Goal: Task Accomplishment & Management: Manage account settings

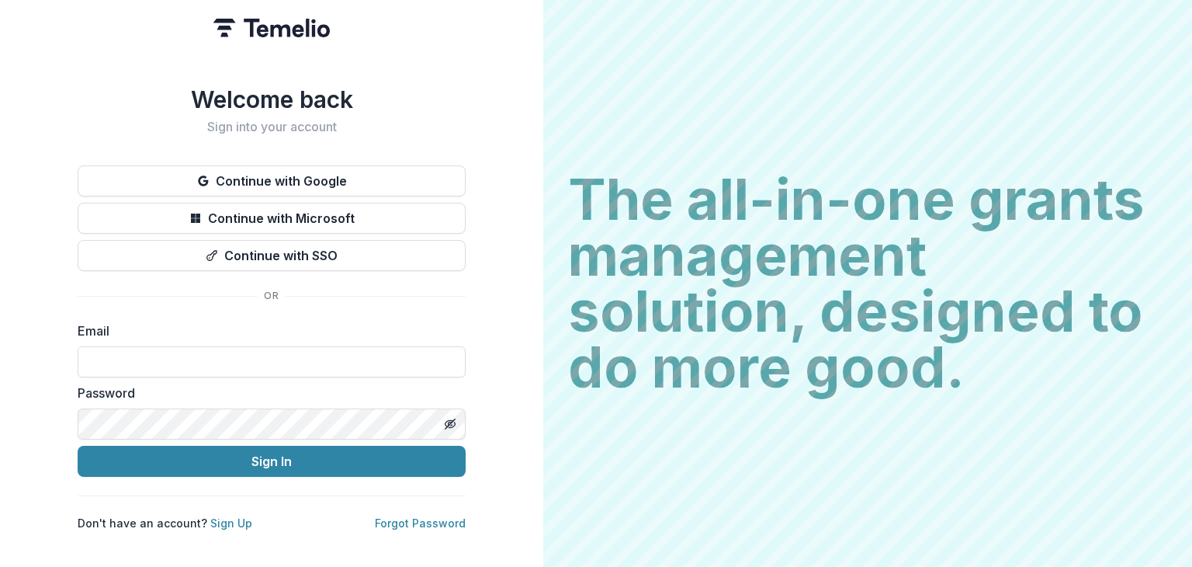
drag, startPoint x: 230, startPoint y: 346, endPoint x: 286, endPoint y: 364, distance: 58.7
click at [231, 346] on input at bounding box center [272, 361] width 388 height 31
type input "**********"
click at [78, 446] on button "Sign In" at bounding box center [272, 461] width 388 height 31
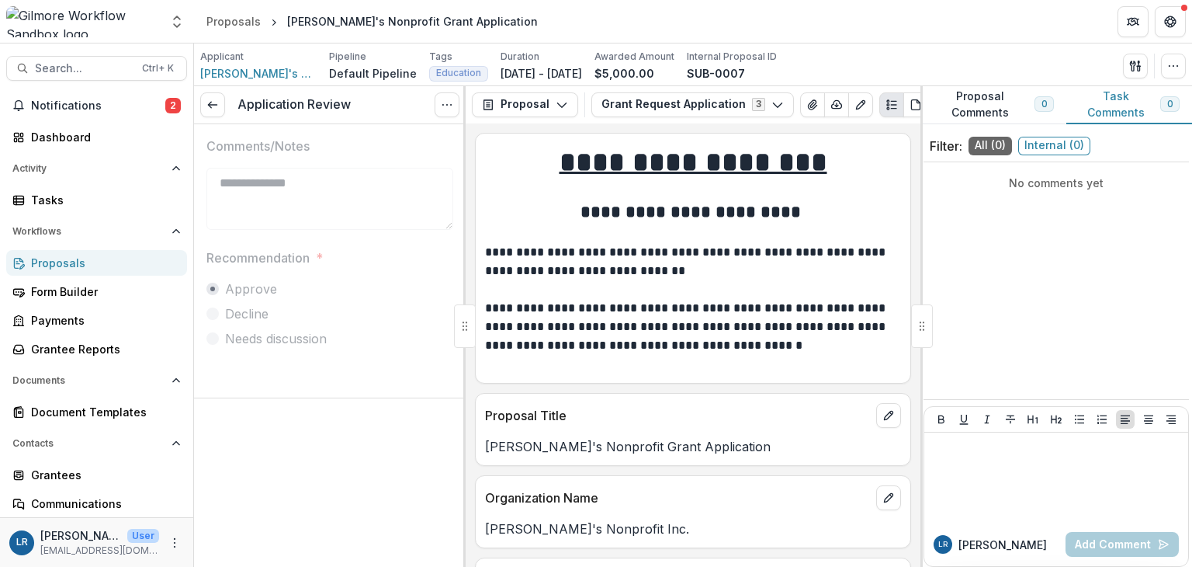
click at [61, 103] on span "Notifications" at bounding box center [98, 105] width 134 height 13
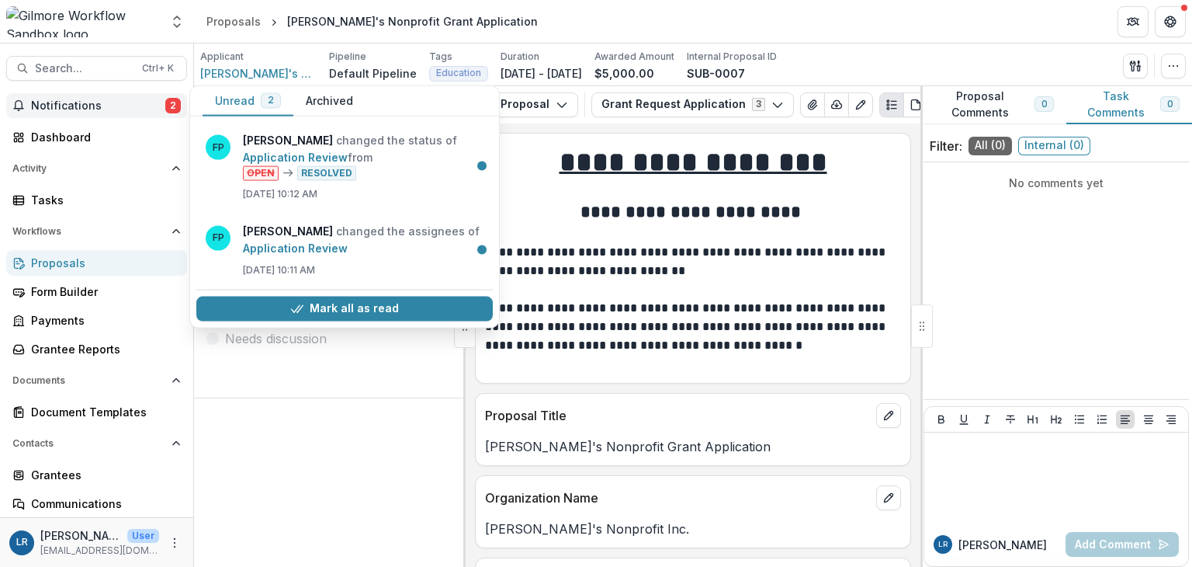
click at [61, 103] on span "Notifications" at bounding box center [98, 105] width 134 height 13
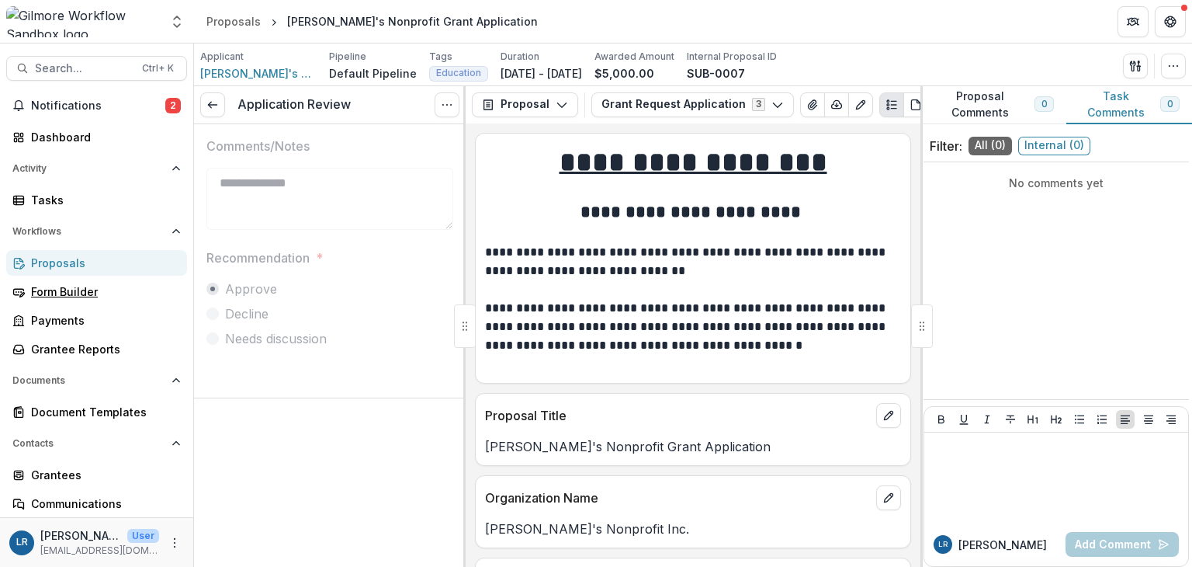
click at [76, 293] on div "Form Builder" at bounding box center [103, 291] width 144 height 16
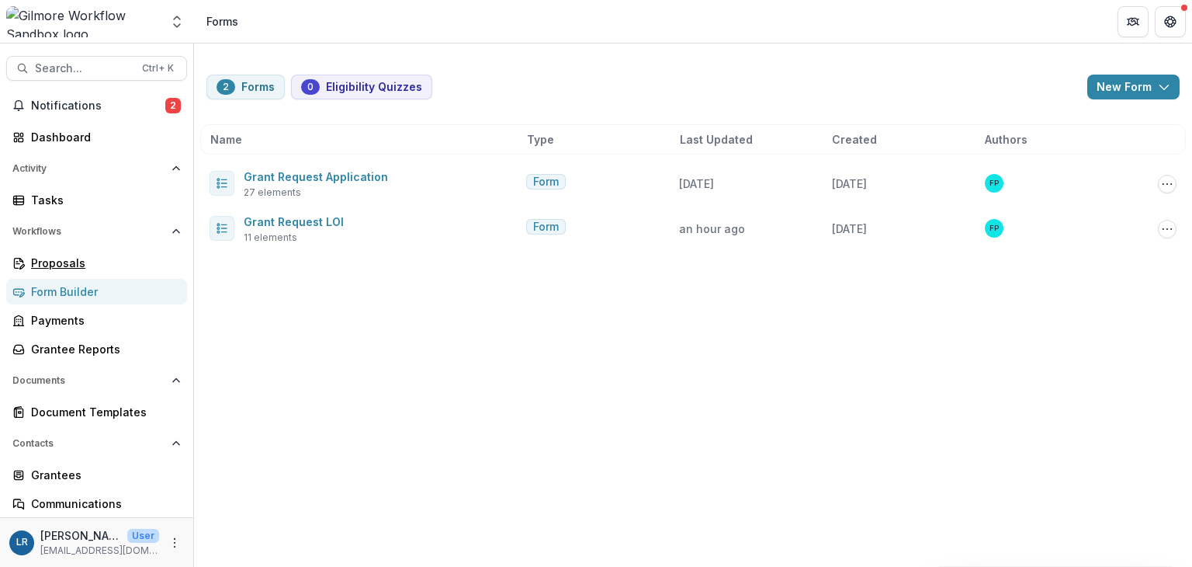
click at [82, 264] on div "Proposals" at bounding box center [103, 263] width 144 height 16
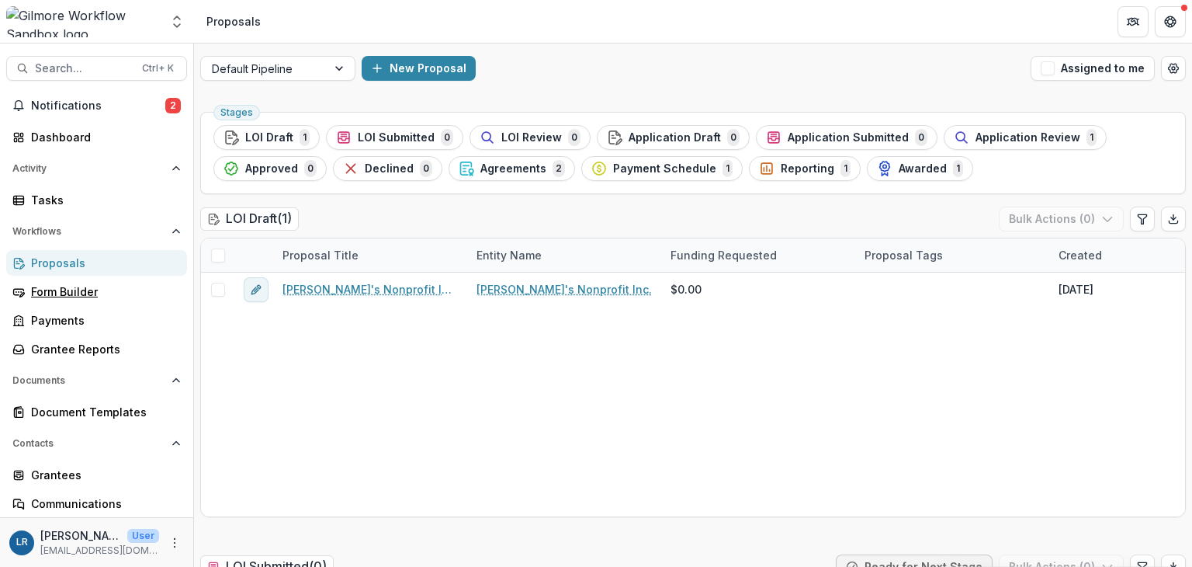
click at [81, 290] on div "Form Builder" at bounding box center [103, 291] width 144 height 16
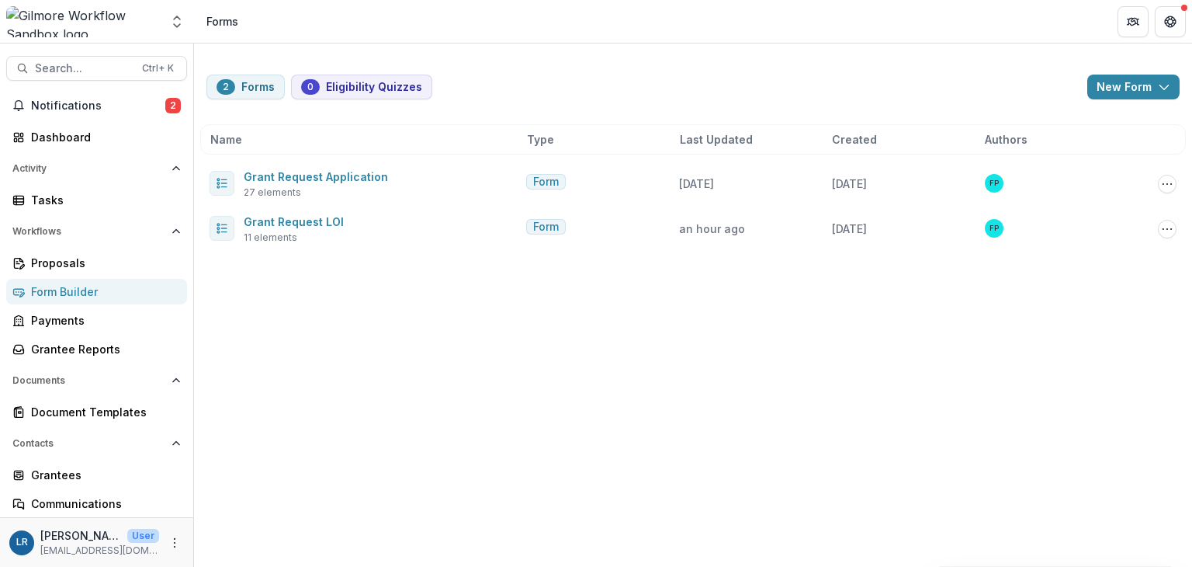
click at [245, 89] on button "2 Forms" at bounding box center [246, 87] width 78 height 25
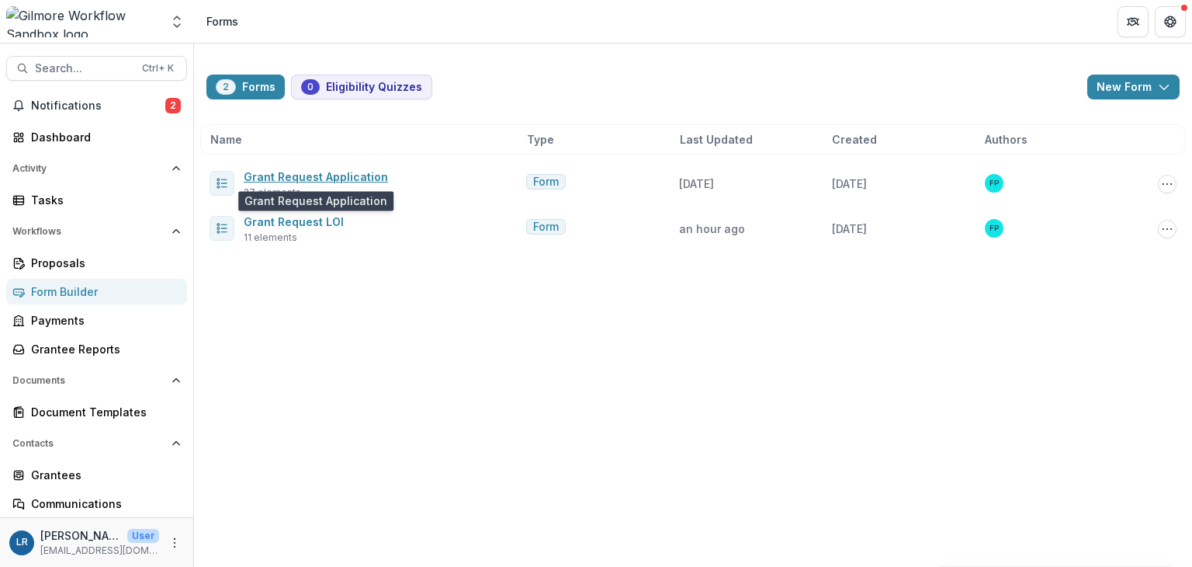
click at [300, 176] on link "Grant Request Application" at bounding box center [316, 176] width 144 height 13
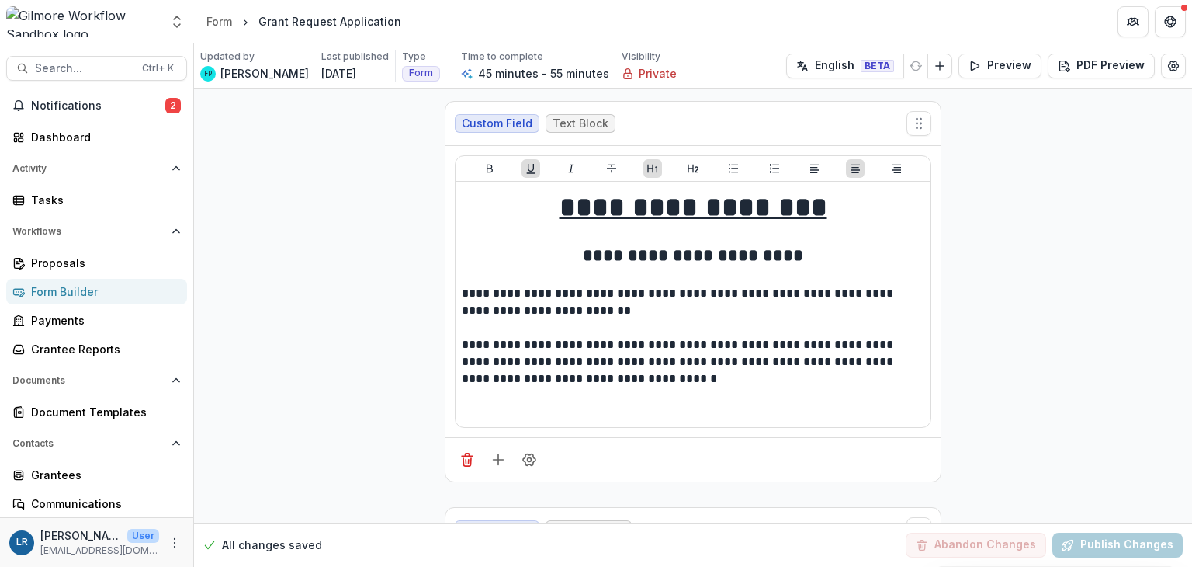
click at [46, 290] on div "Form Builder" at bounding box center [103, 291] width 144 height 16
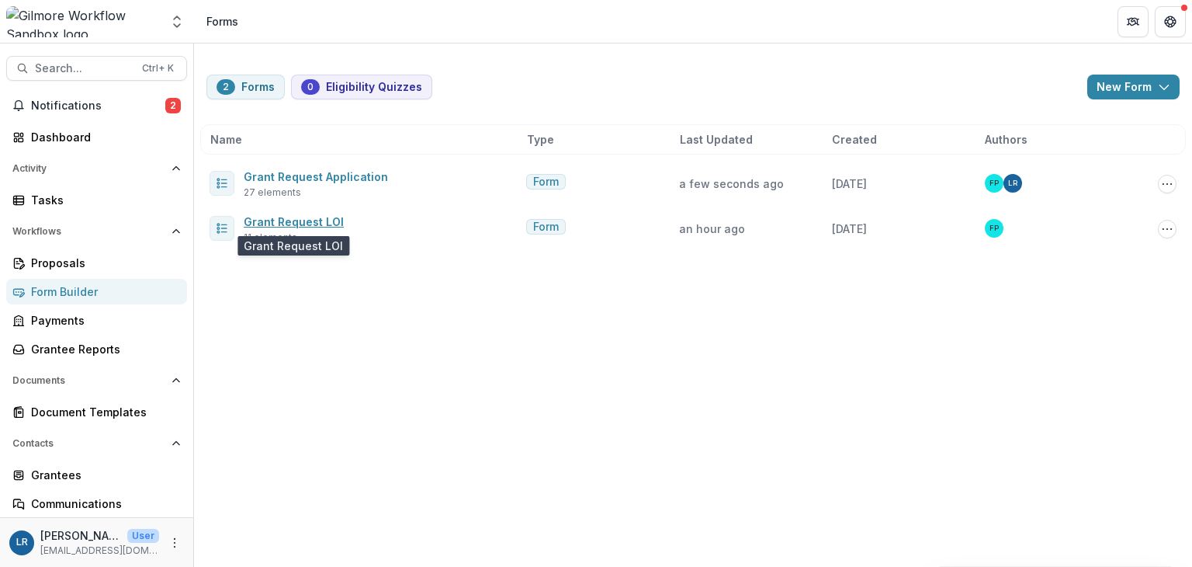
click at [292, 224] on link "Grant Request LOI" at bounding box center [294, 221] width 100 height 13
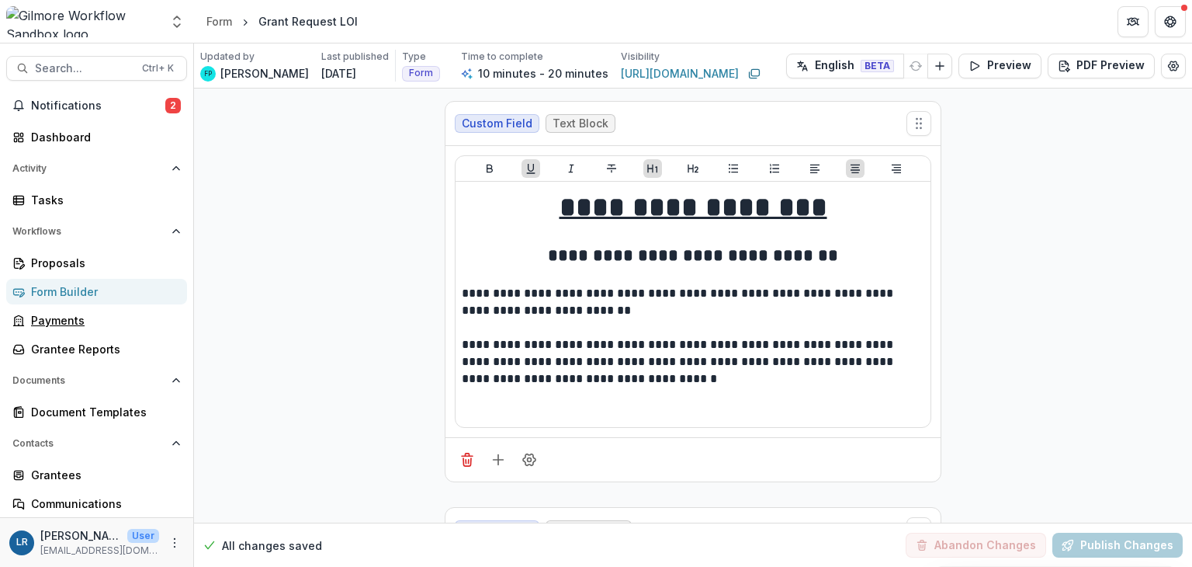
click at [56, 310] on link "Payments" at bounding box center [96, 320] width 181 height 26
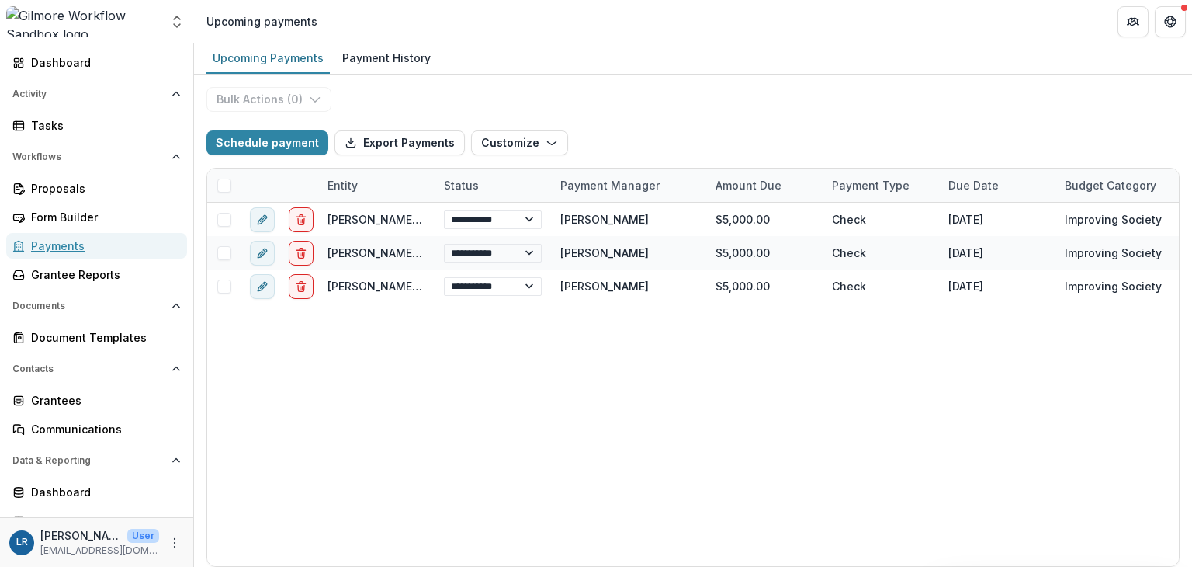
scroll to position [78, 0]
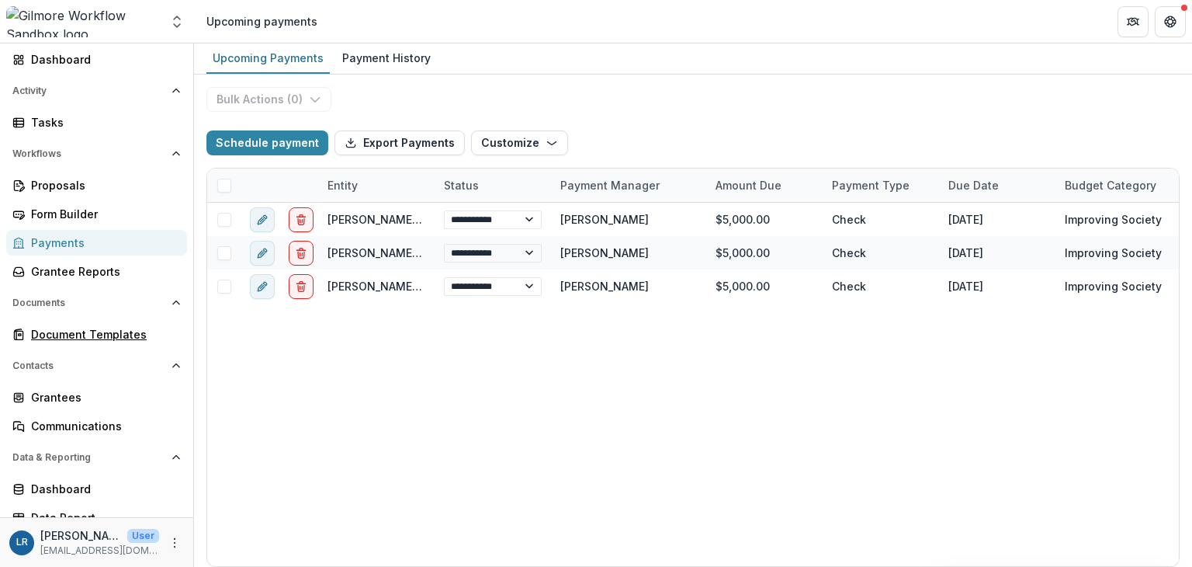
click at [127, 328] on div "Document Templates" at bounding box center [103, 334] width 144 height 16
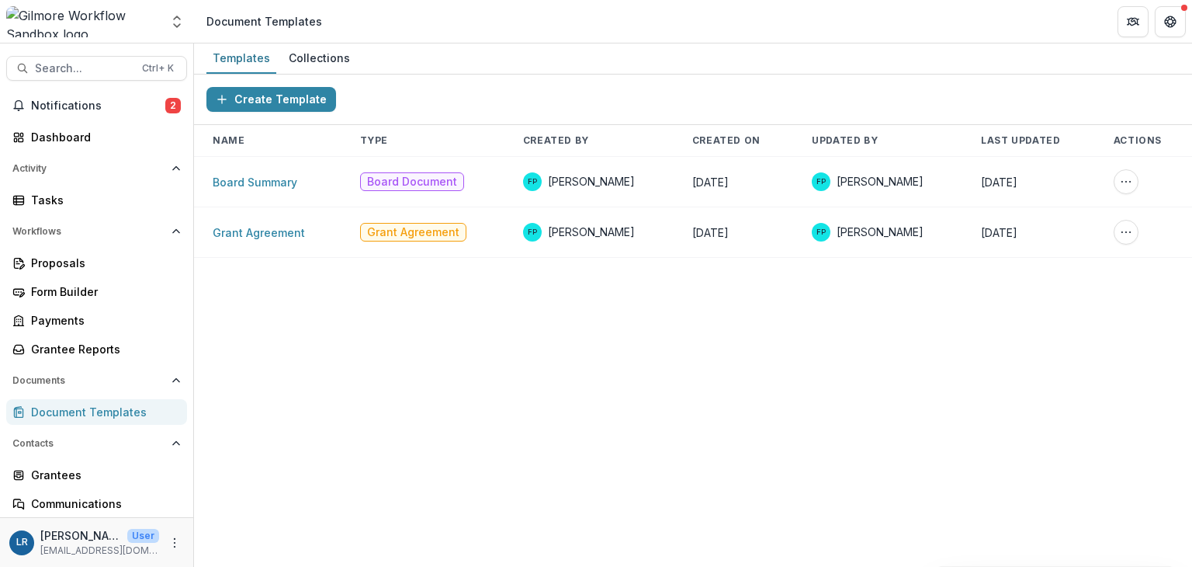
click at [270, 181] on link "Board Summary" at bounding box center [255, 181] width 85 height 13
click at [280, 229] on link "Grant Agreement" at bounding box center [259, 232] width 92 height 13
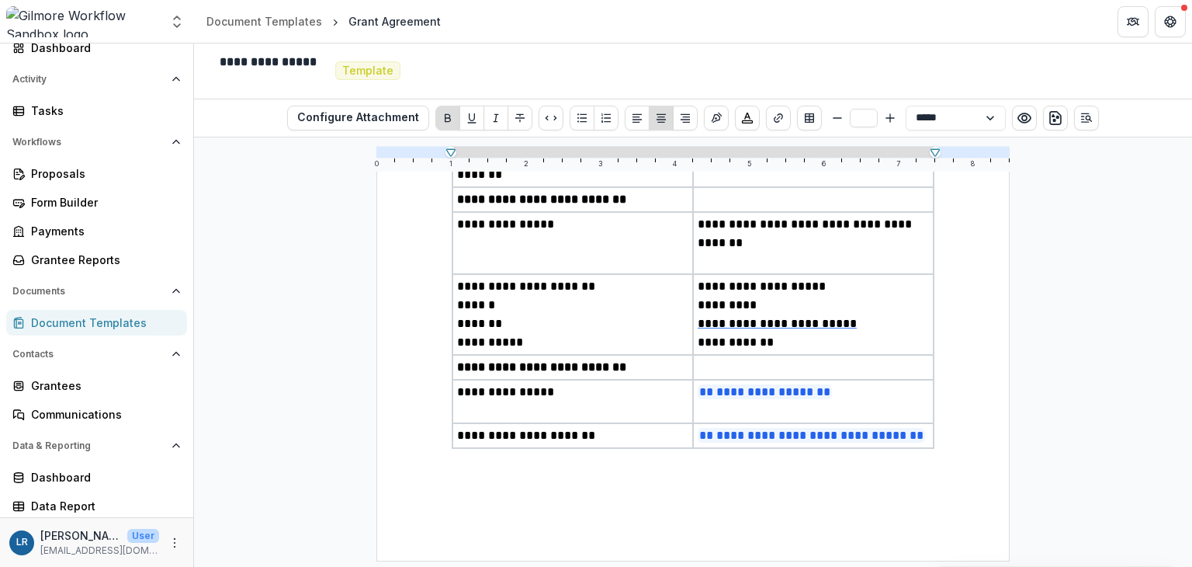
scroll to position [90, 0]
click at [40, 220] on link "Payments" at bounding box center [96, 230] width 181 height 26
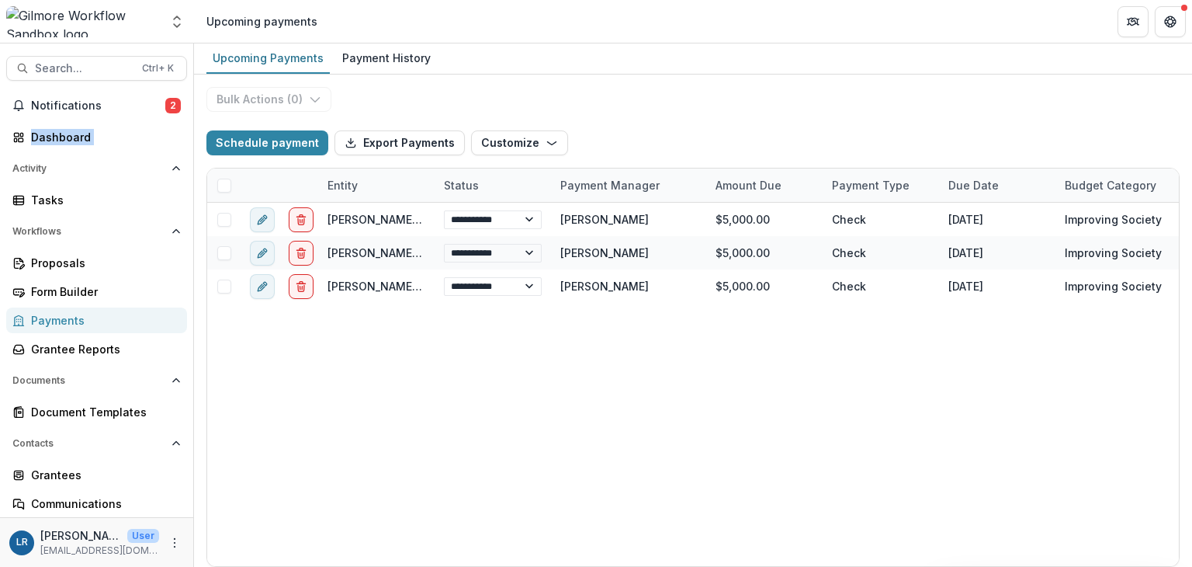
drag, startPoint x: 186, startPoint y: 96, endPoint x: 189, endPoint y: 170, distance: 73.8
click at [189, 170] on div "Search... Ctrl + K Notifications 2 Dashboard Activity Tasks Workflows Proposals…" at bounding box center [97, 304] width 194 height 523
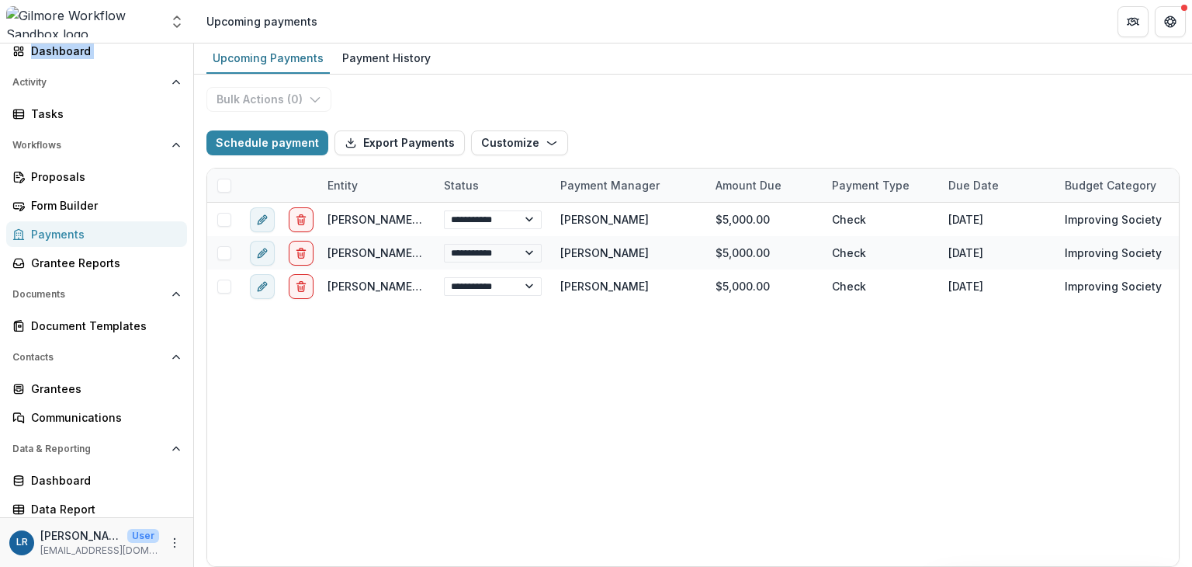
scroll to position [90, 0]
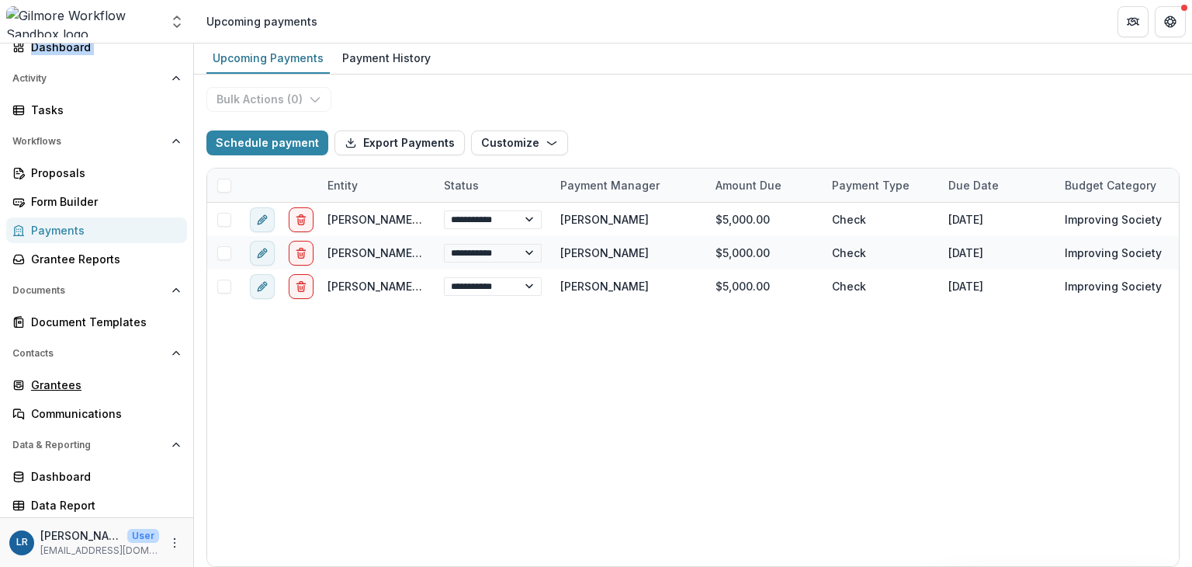
click at [62, 383] on div "Grantees" at bounding box center [103, 385] width 144 height 16
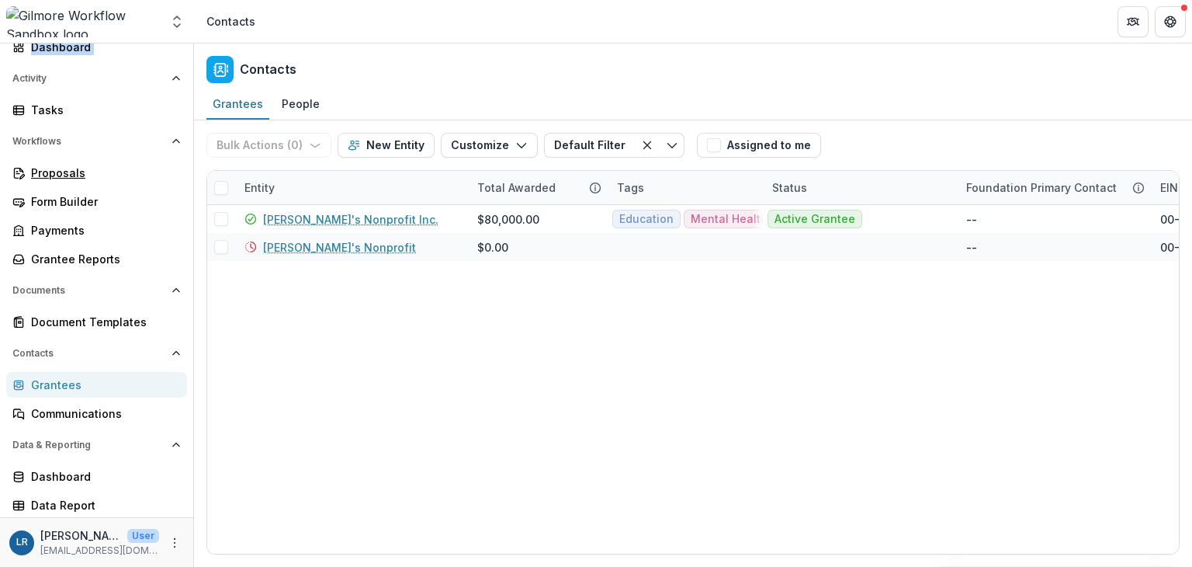
click at [64, 175] on div "Proposals" at bounding box center [103, 173] width 144 height 16
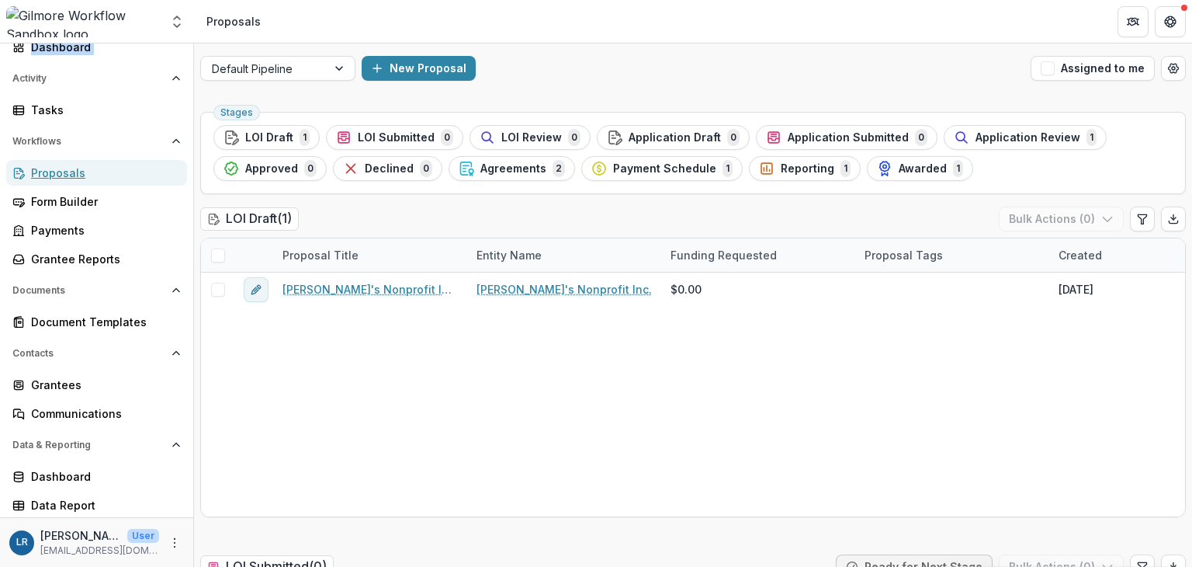
scroll to position [90, 0]
click at [62, 498] on div "Data Report" at bounding box center [103, 505] width 144 height 16
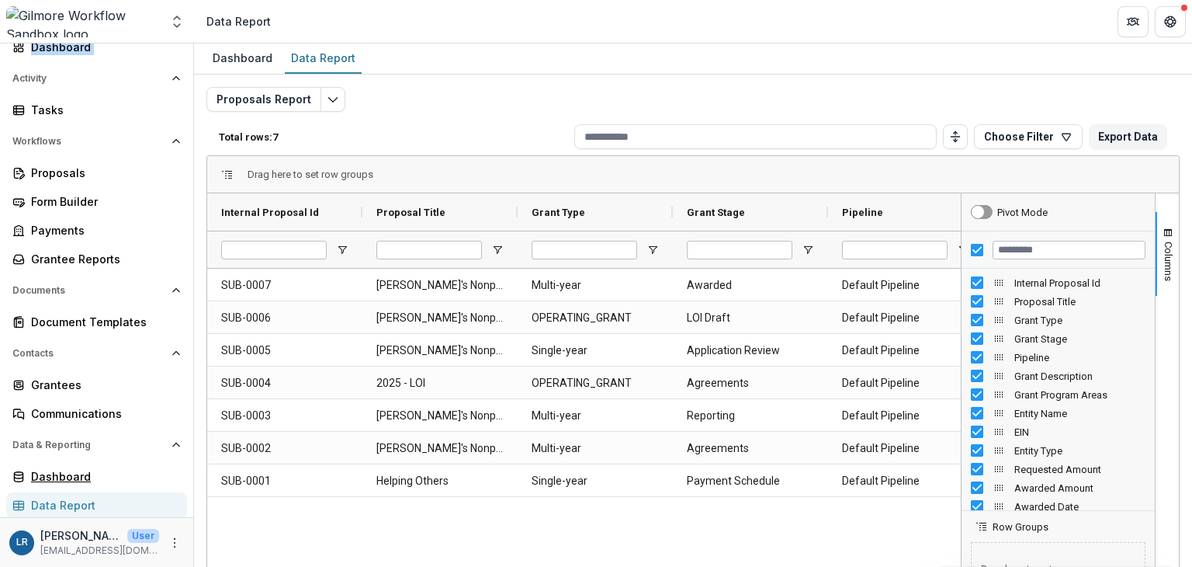
click at [78, 479] on div "Dashboard" at bounding box center [103, 476] width 144 height 16
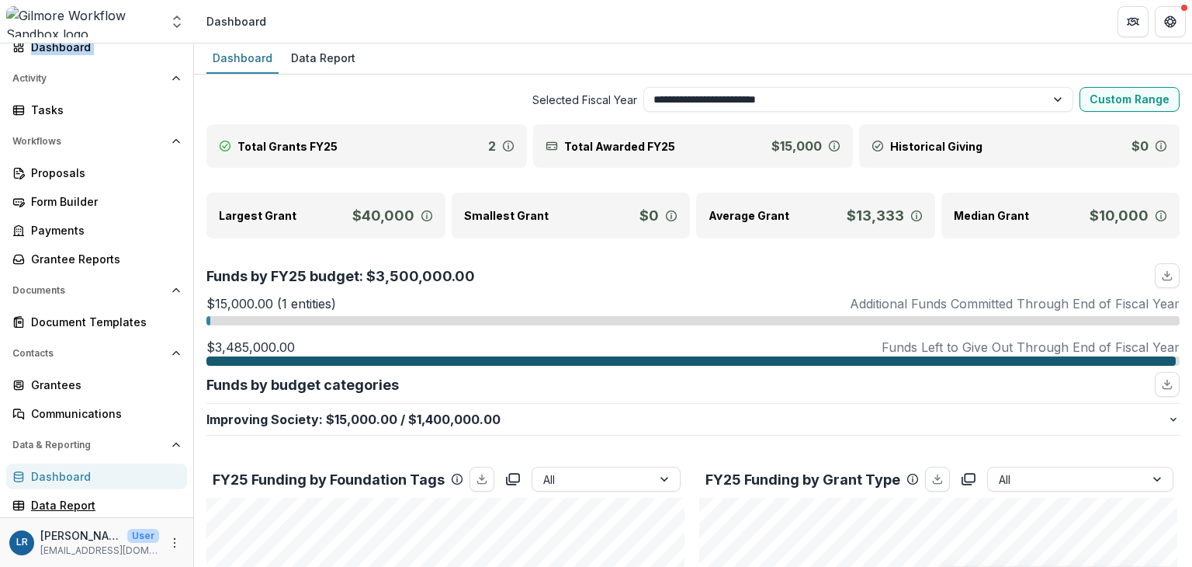
click at [75, 509] on div "Data Report" at bounding box center [103, 505] width 144 height 16
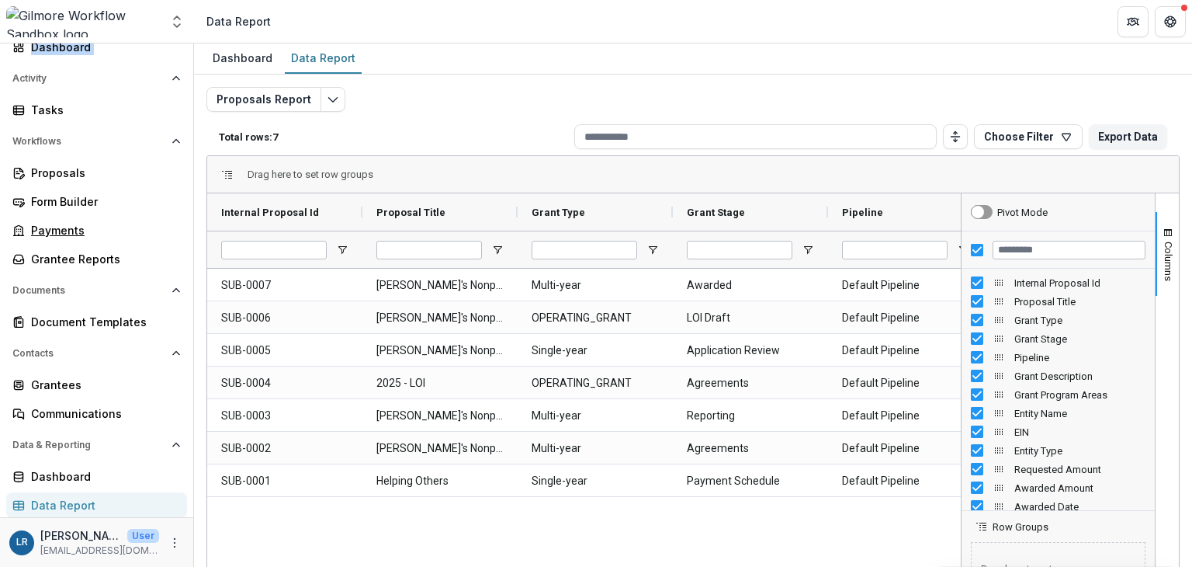
click at [72, 227] on div "Payments" at bounding box center [103, 230] width 144 height 16
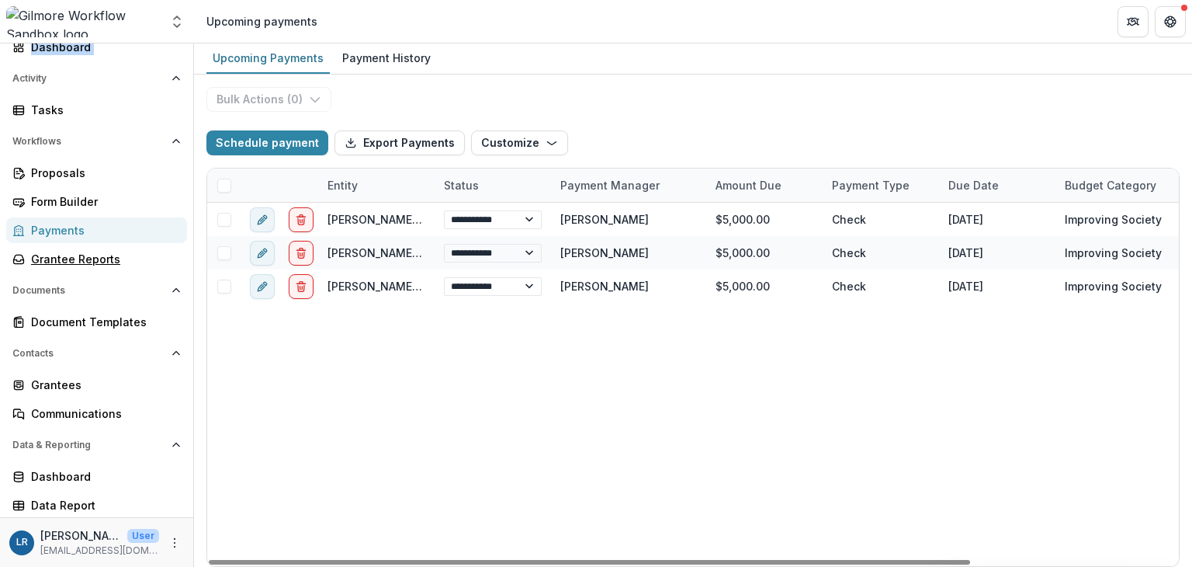
click at [40, 252] on div "Grantee Reports" at bounding box center [103, 259] width 144 height 16
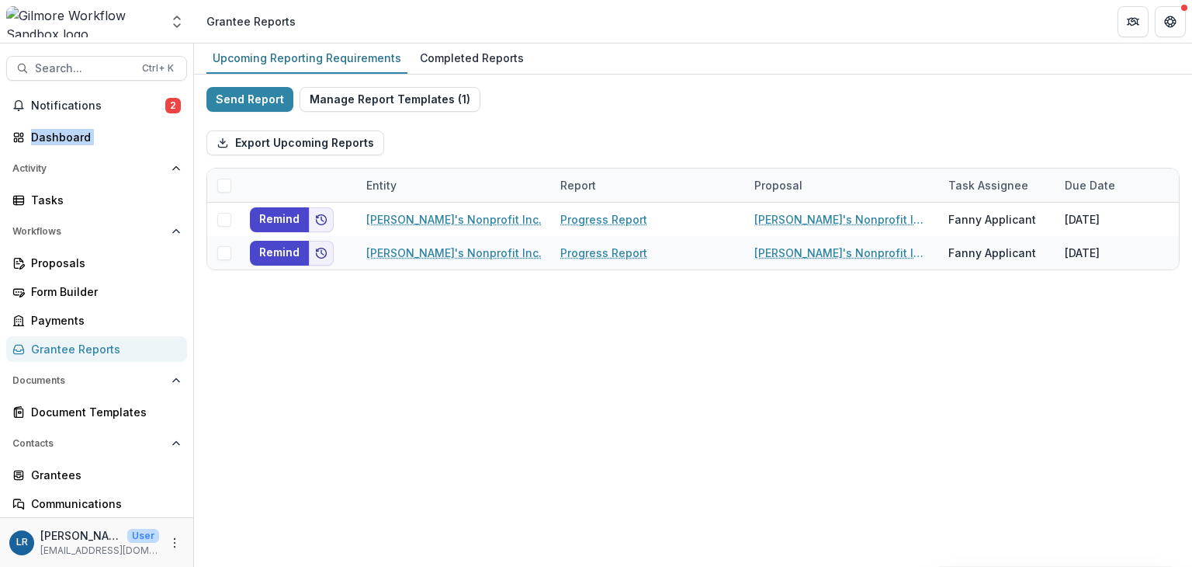
click at [62, 105] on span "Notifications" at bounding box center [98, 105] width 134 height 13
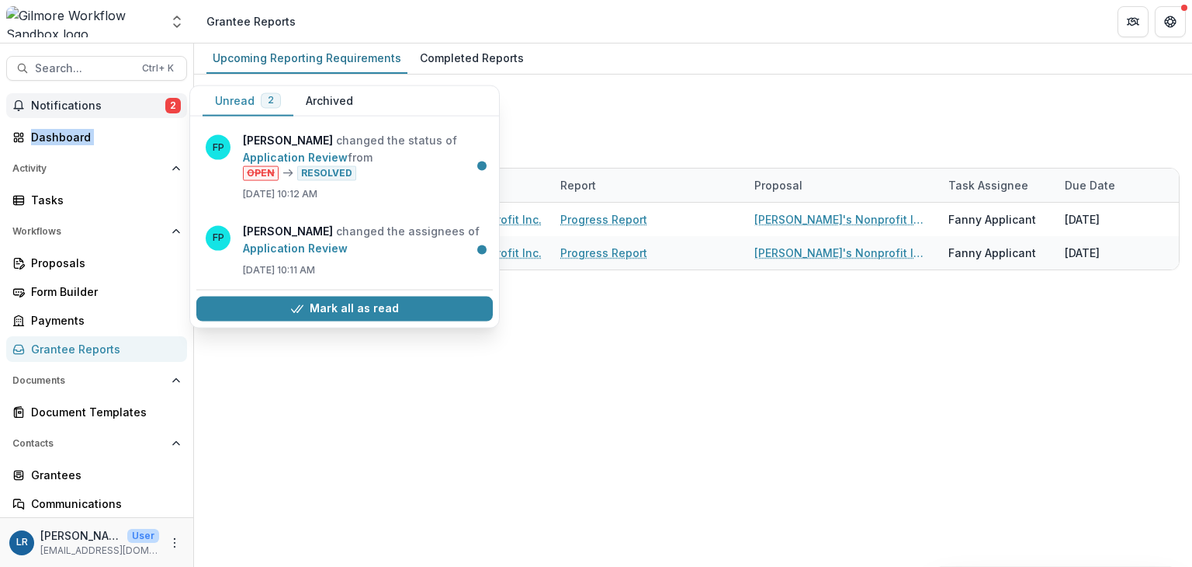
click at [70, 103] on span "Notifications" at bounding box center [98, 105] width 134 height 13
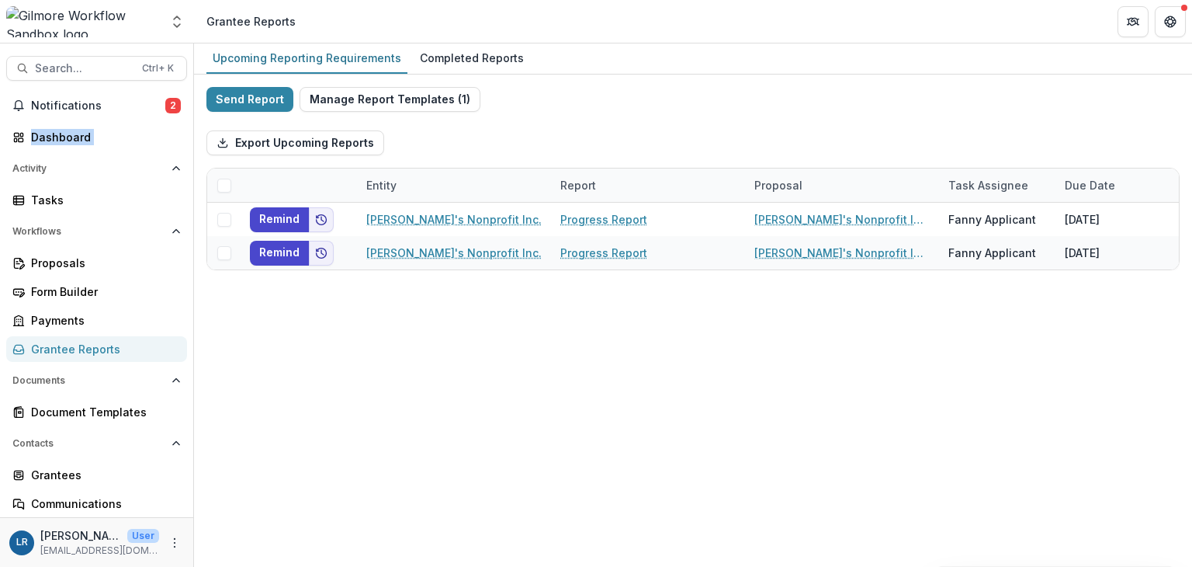
scroll to position [78, 0]
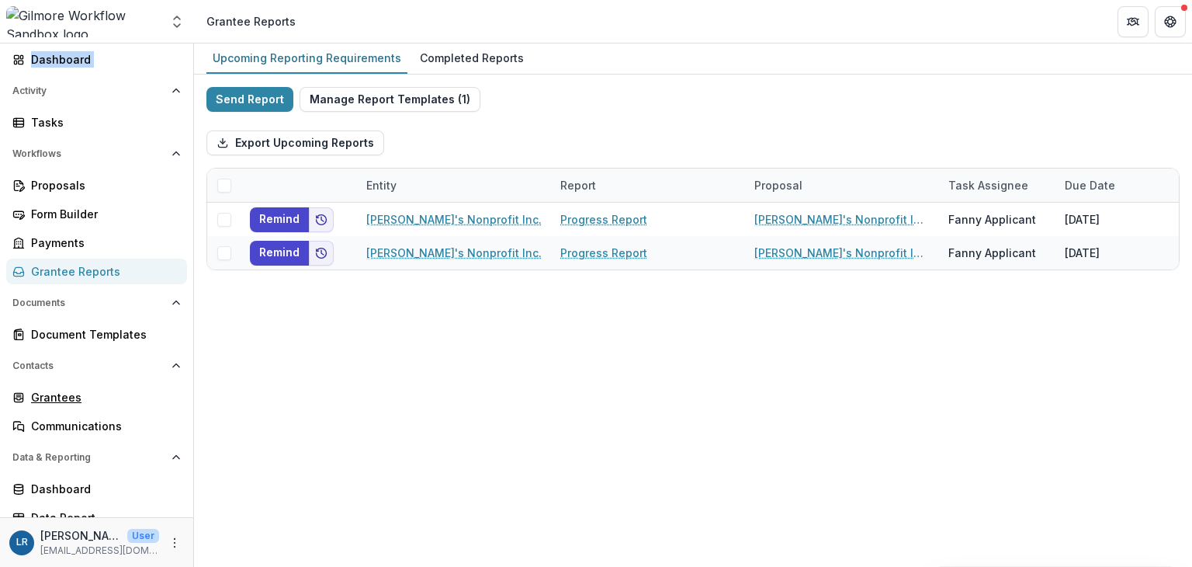
click at [70, 398] on div "Grantees" at bounding box center [103, 397] width 144 height 16
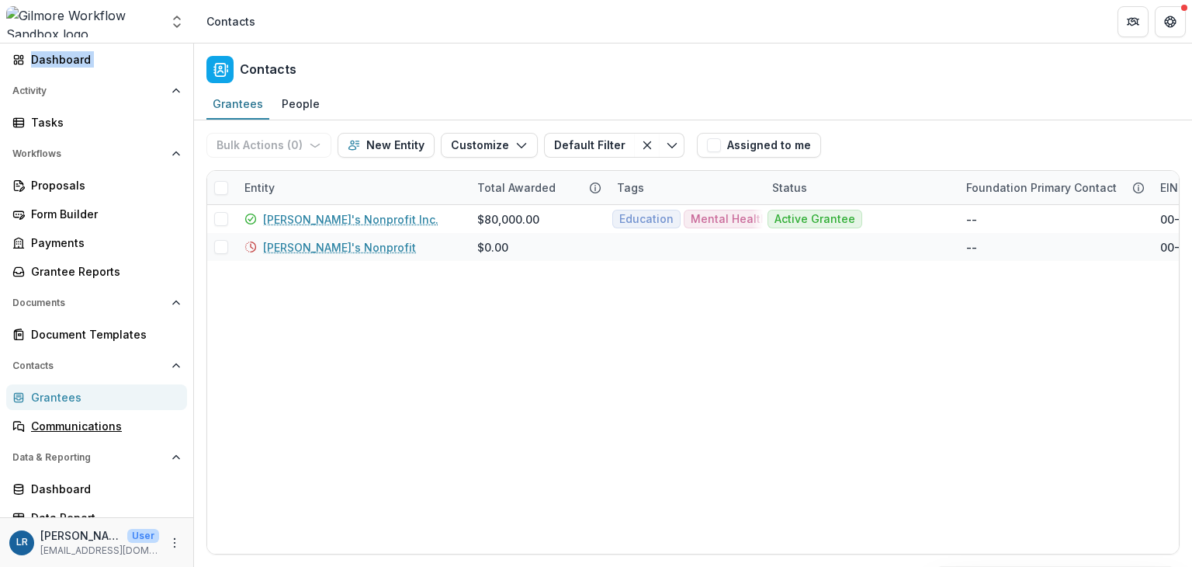
click at [76, 414] on link "Communications" at bounding box center [96, 426] width 181 height 26
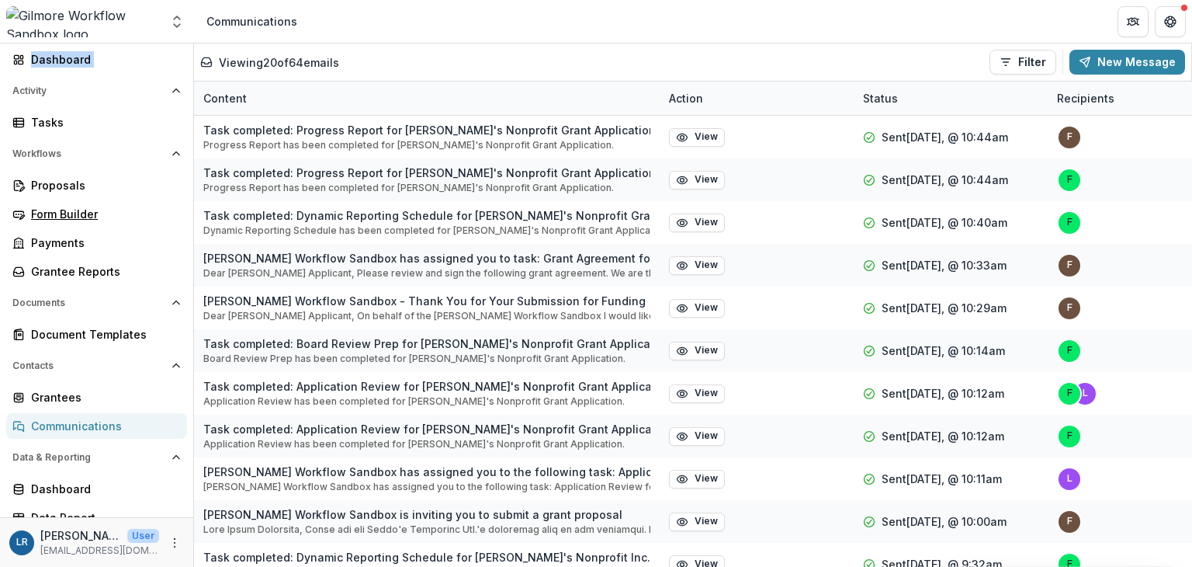
click at [81, 215] on div "Form Builder" at bounding box center [103, 214] width 144 height 16
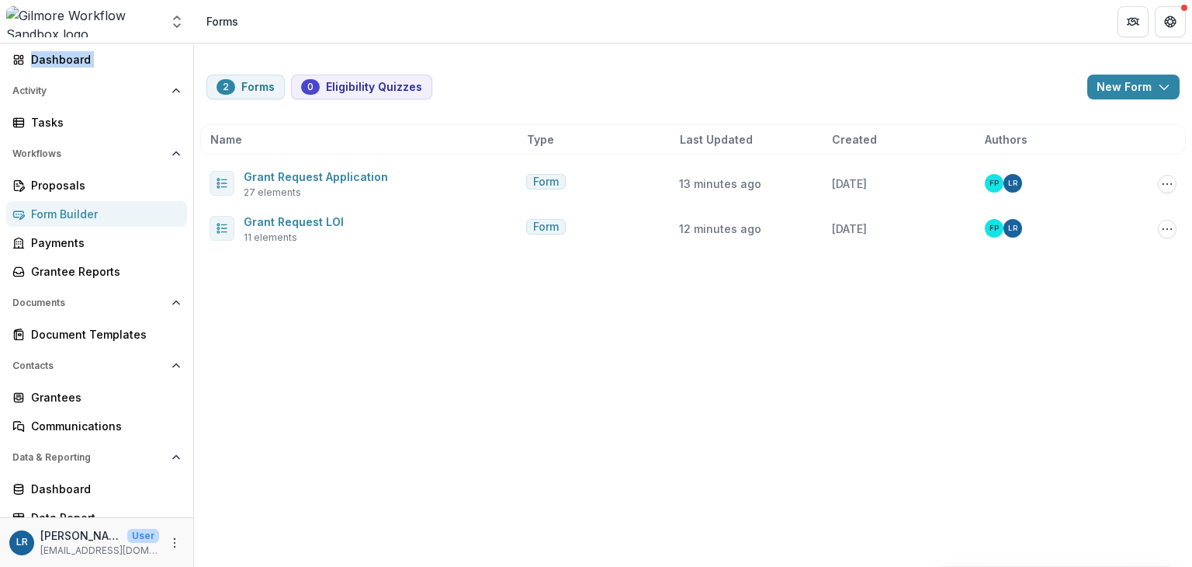
click at [379, 89] on button "0 Eligibility Quizzes" at bounding box center [361, 87] width 141 height 25
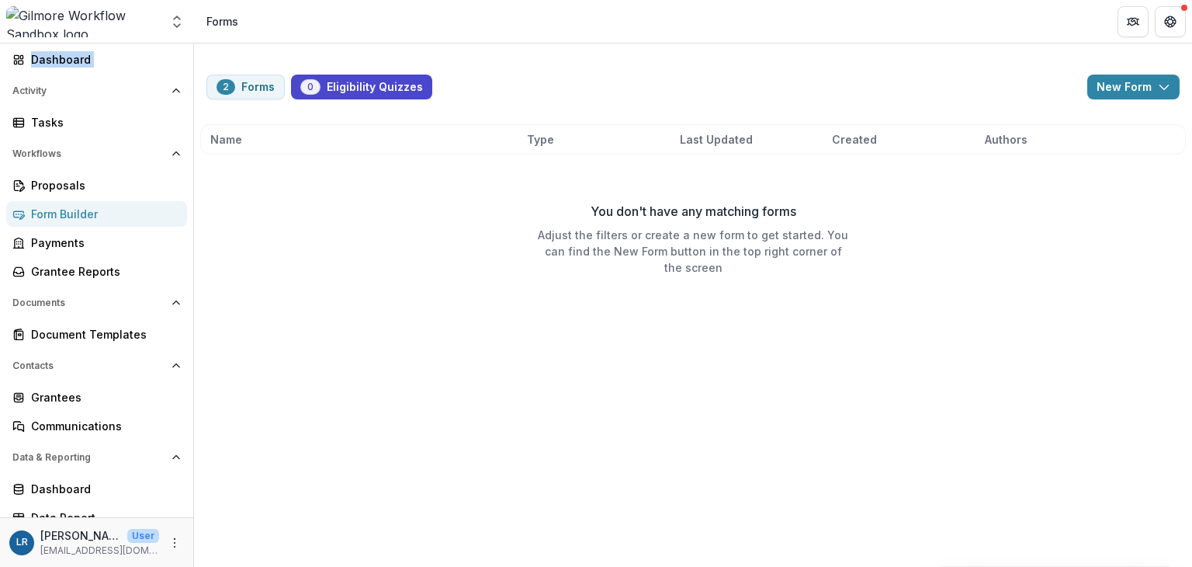
click at [258, 84] on button "2 Forms" at bounding box center [246, 87] width 78 height 25
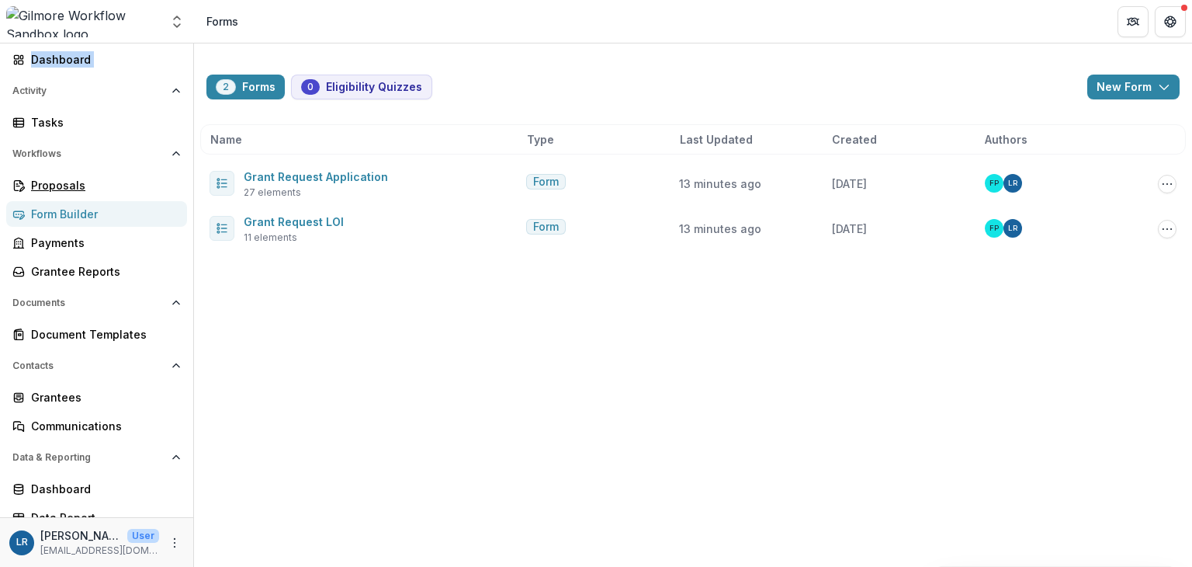
click at [77, 186] on div "Proposals" at bounding box center [103, 185] width 144 height 16
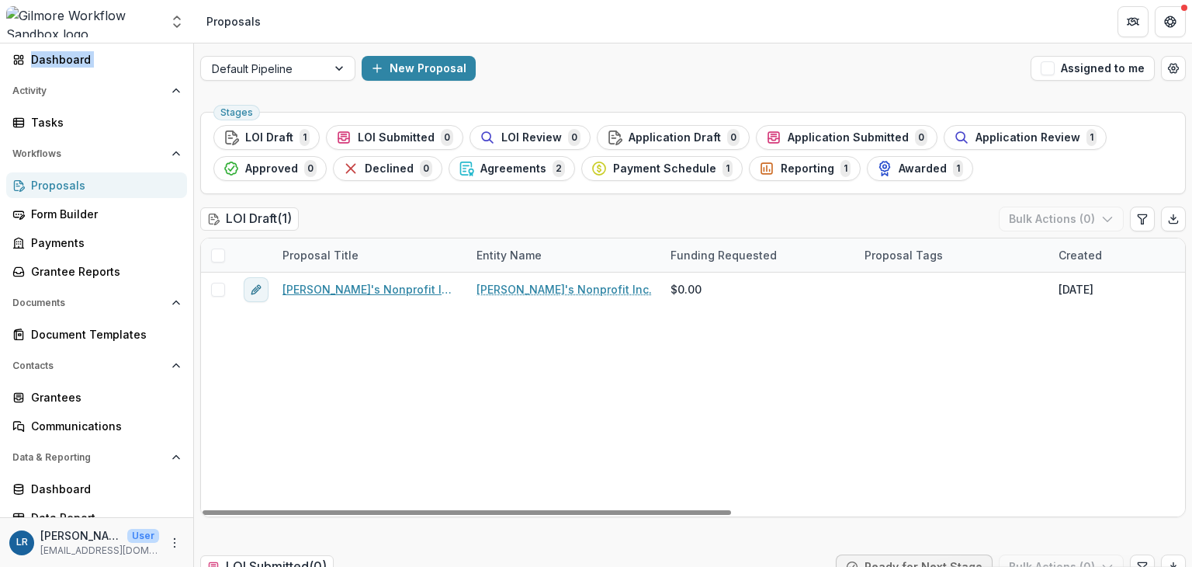
click at [361, 293] on link "[PERSON_NAME]'s Nonprofit Inc. - 2025 - Grant Request LOI" at bounding box center [370, 289] width 175 height 16
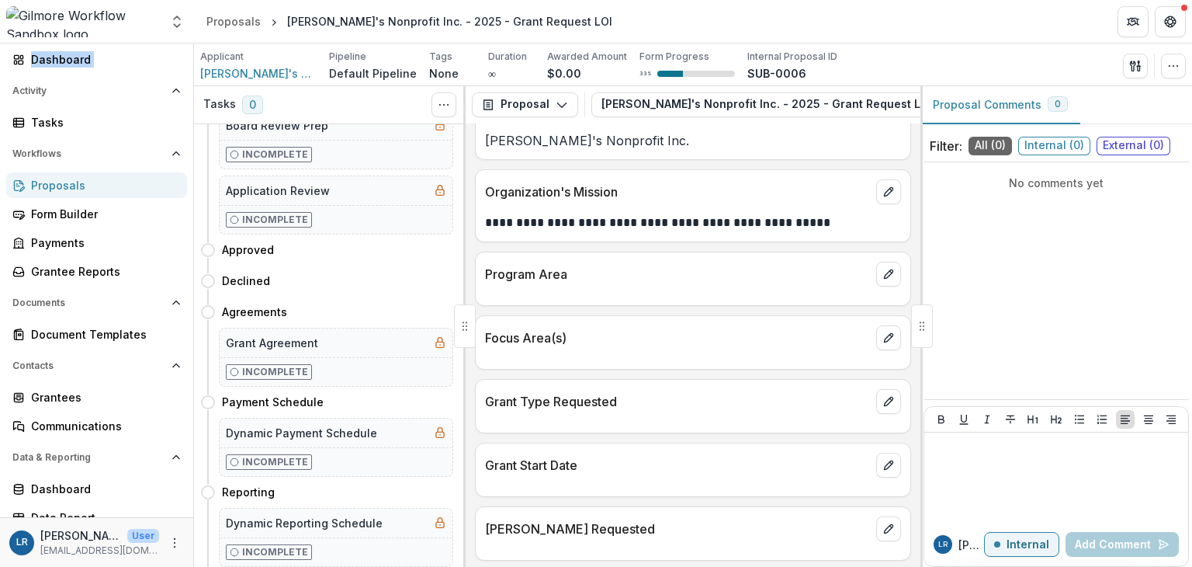
scroll to position [344, 0]
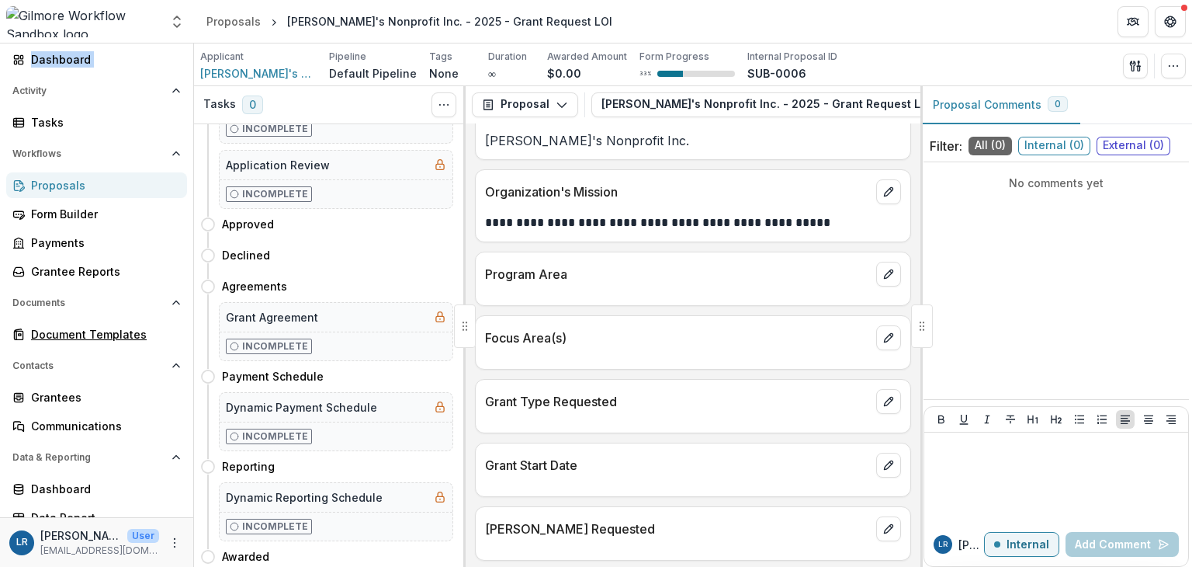
click at [75, 336] on div "Document Templates" at bounding box center [103, 334] width 144 height 16
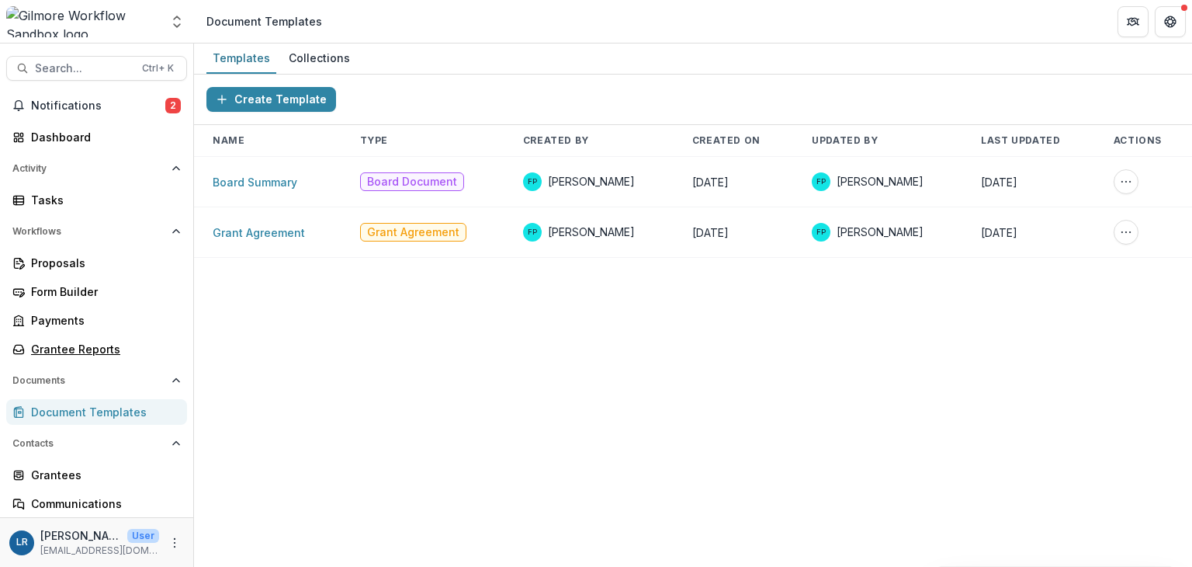
click at [68, 342] on div "Grantee Reports" at bounding box center [103, 349] width 144 height 16
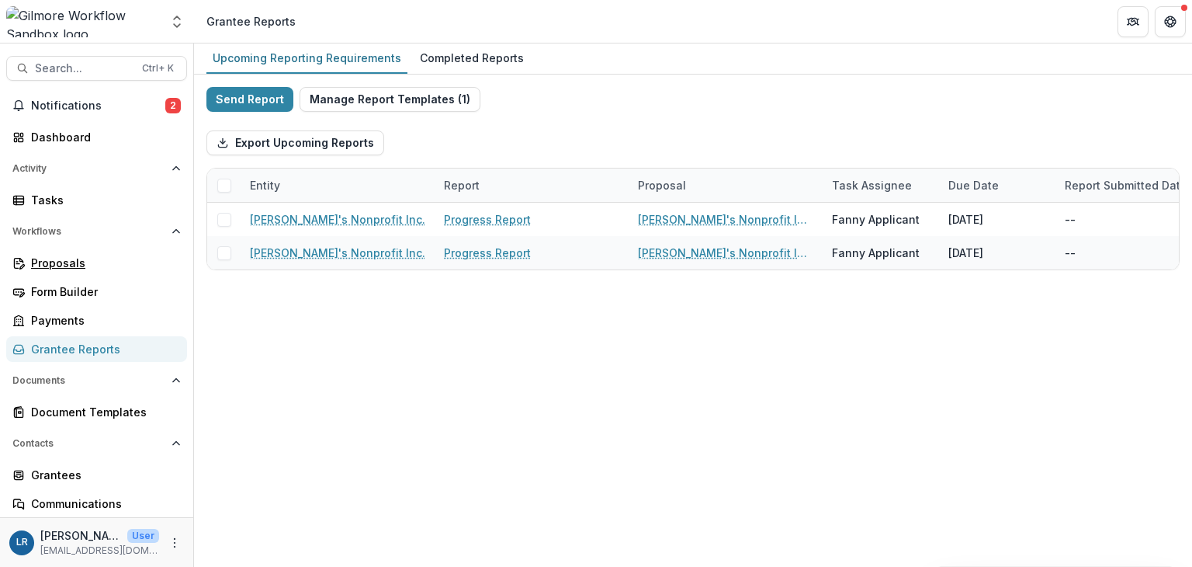
click at [59, 259] on div "Proposals" at bounding box center [103, 263] width 144 height 16
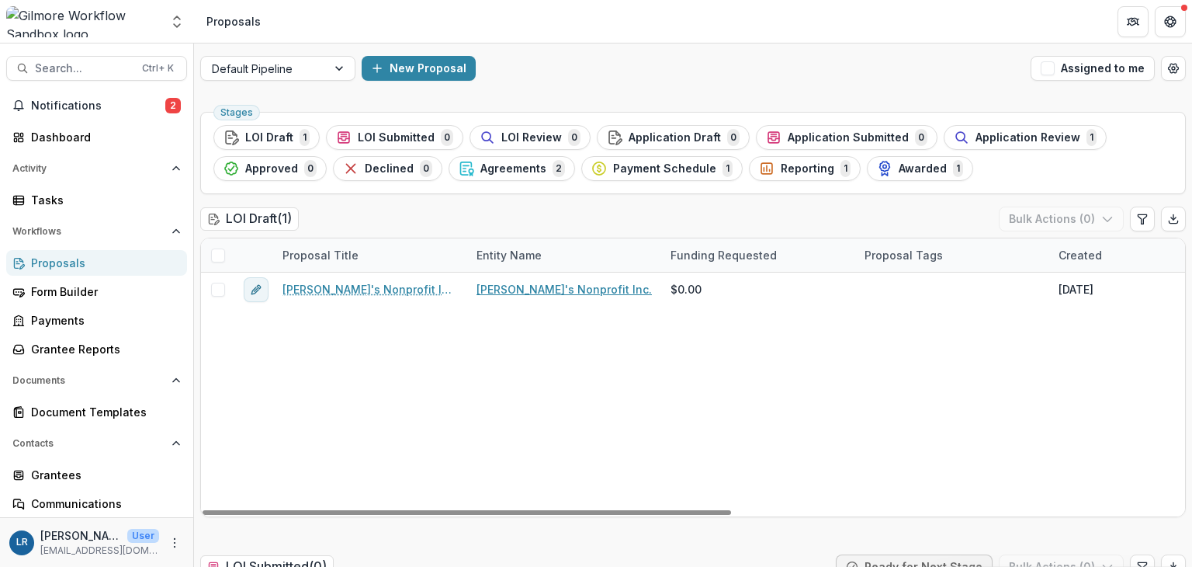
click at [532, 291] on link "[PERSON_NAME]'s Nonprofit Inc." at bounding box center [564, 289] width 175 height 16
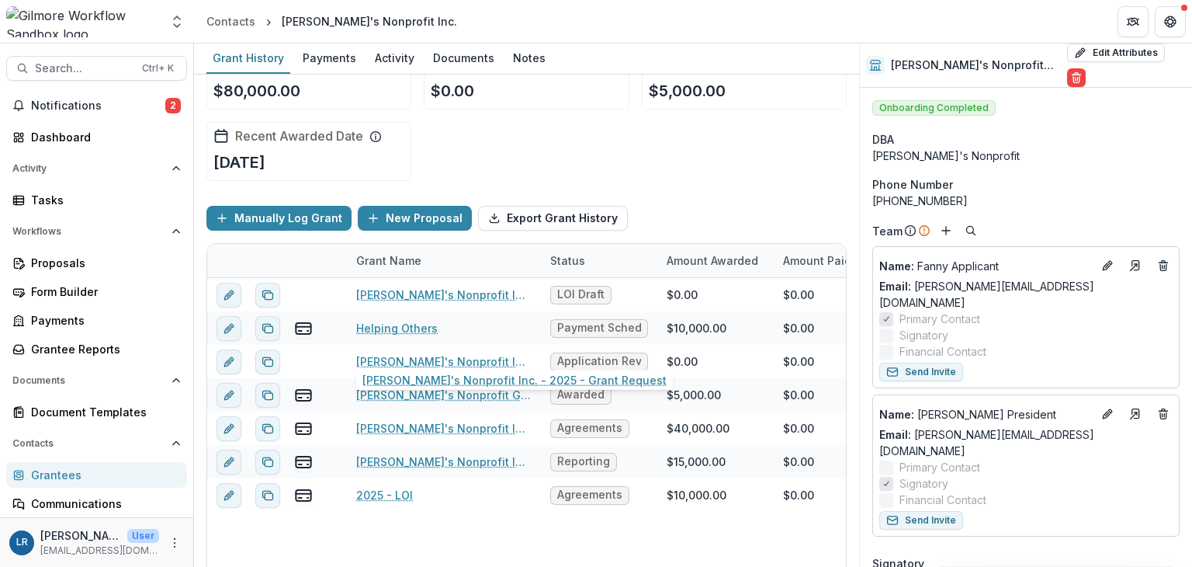
scroll to position [56, 0]
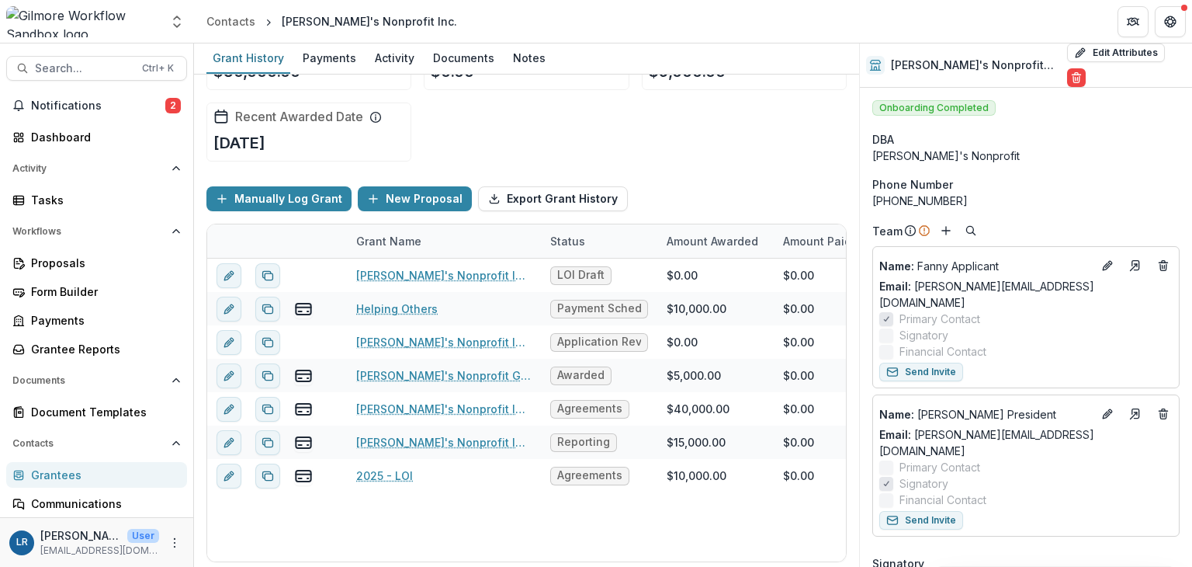
click at [173, 543] on icon "More" at bounding box center [174, 542] width 12 height 12
click at [233, 509] on link "User Settings" at bounding box center [273, 509] width 166 height 26
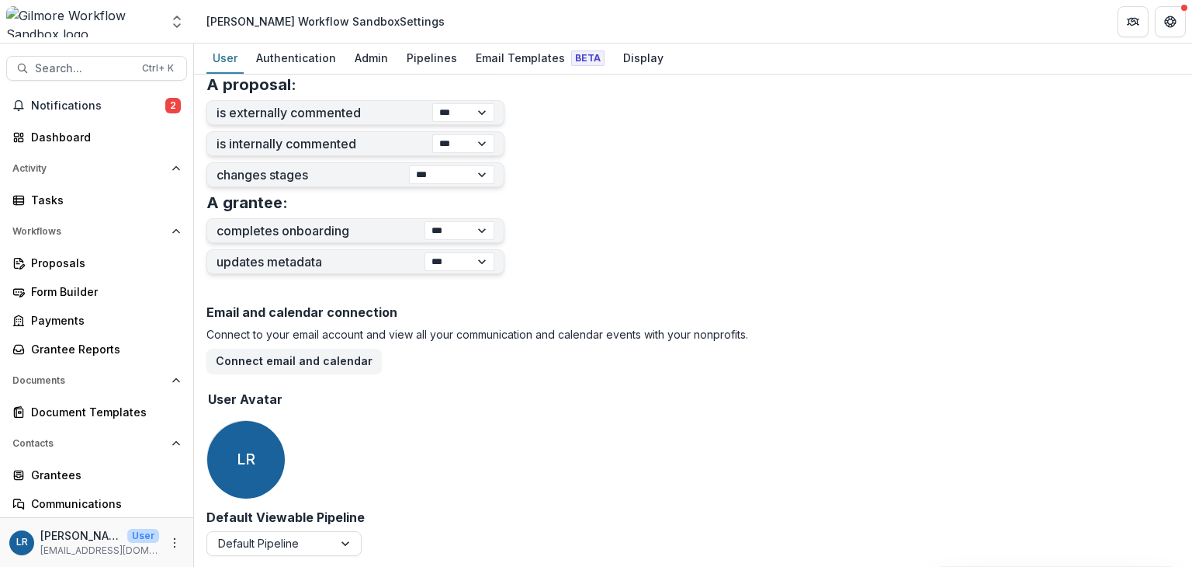
scroll to position [614, 0]
click at [172, 540] on icon "More" at bounding box center [174, 542] width 12 height 12
click at [84, 269] on div "Proposals" at bounding box center [103, 263] width 144 height 16
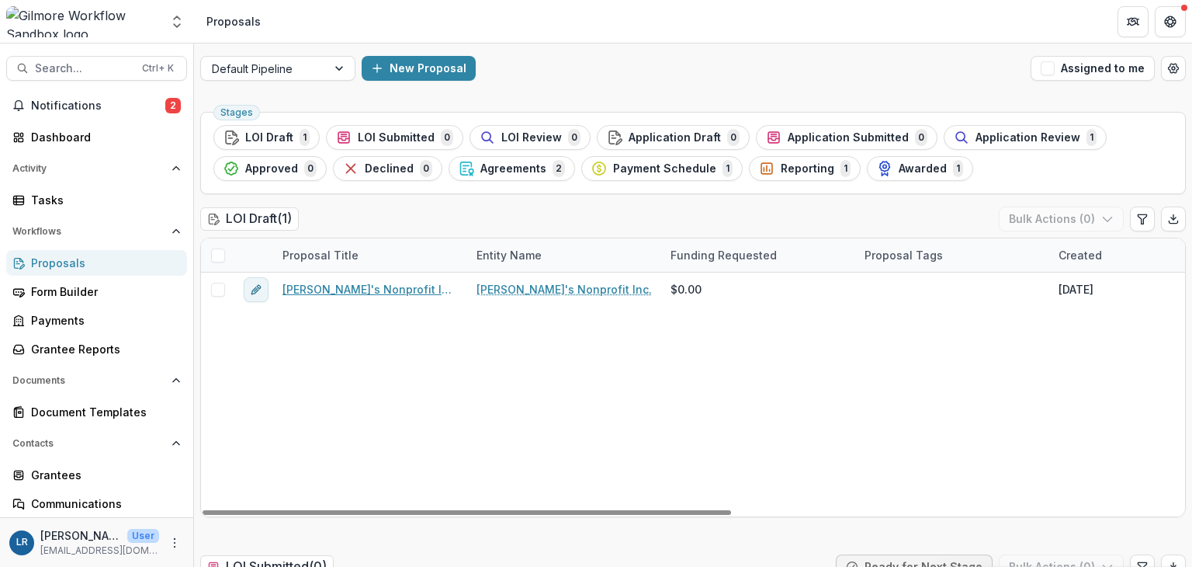
click at [394, 290] on link "[PERSON_NAME]'s Nonprofit Inc. - 2025 - Grant Request LOI" at bounding box center [370, 289] width 175 height 16
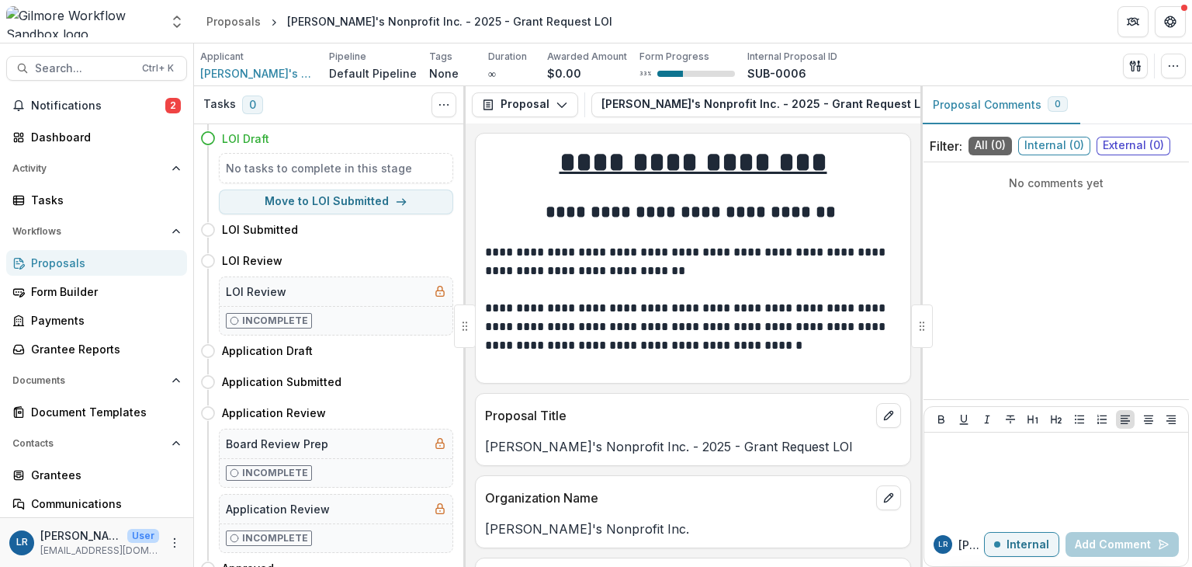
click at [315, 205] on button "Move to LOI Submitted" at bounding box center [336, 201] width 234 height 25
select select "**********"
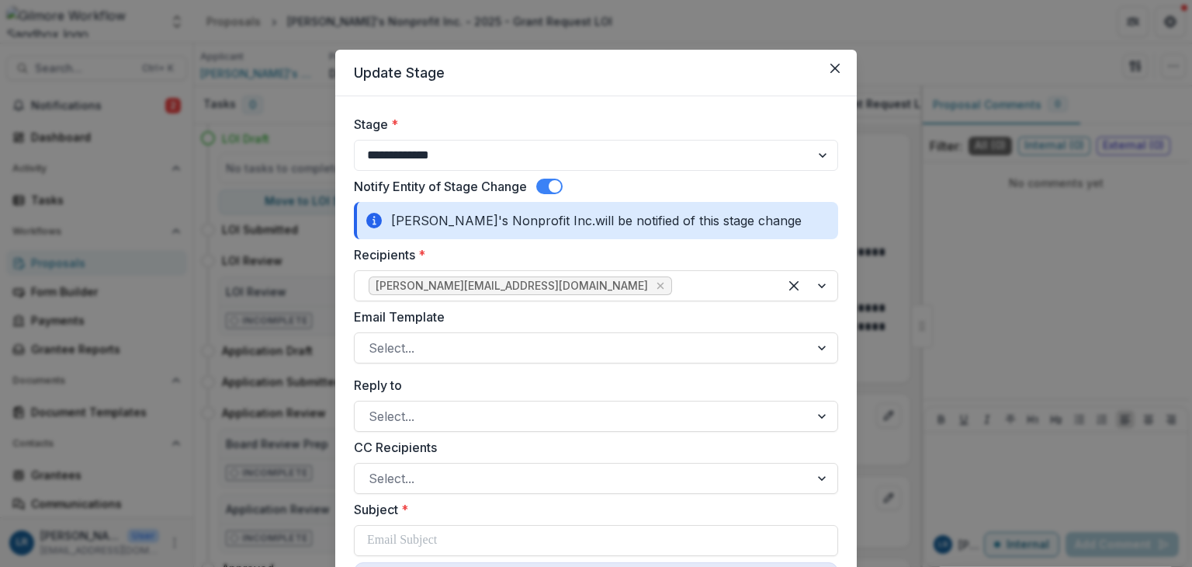
scroll to position [78, 0]
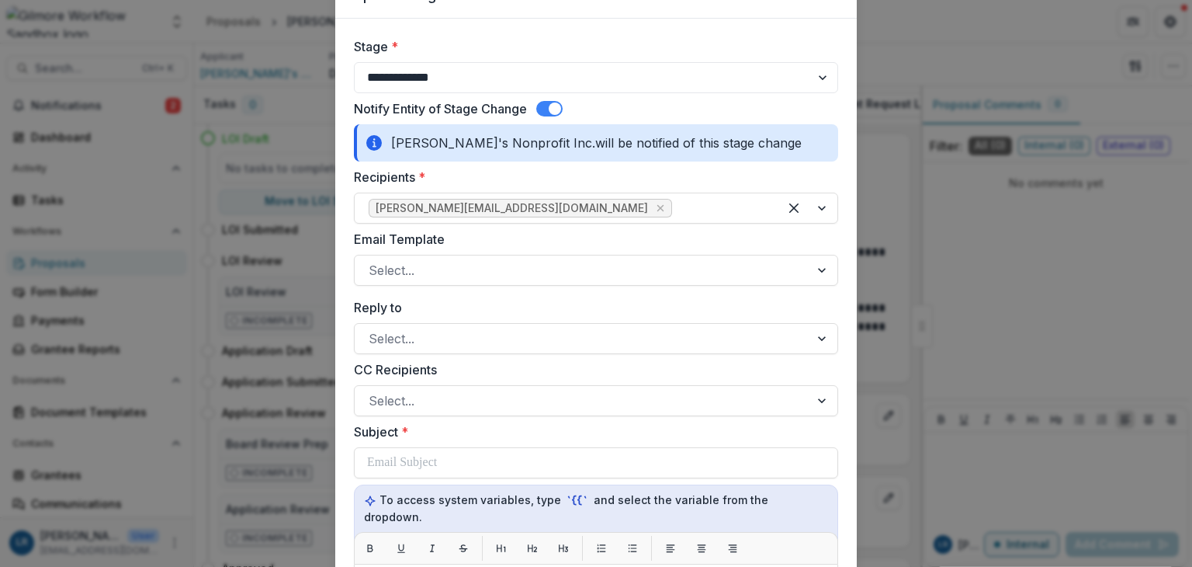
click at [554, 104] on span at bounding box center [555, 108] width 12 height 12
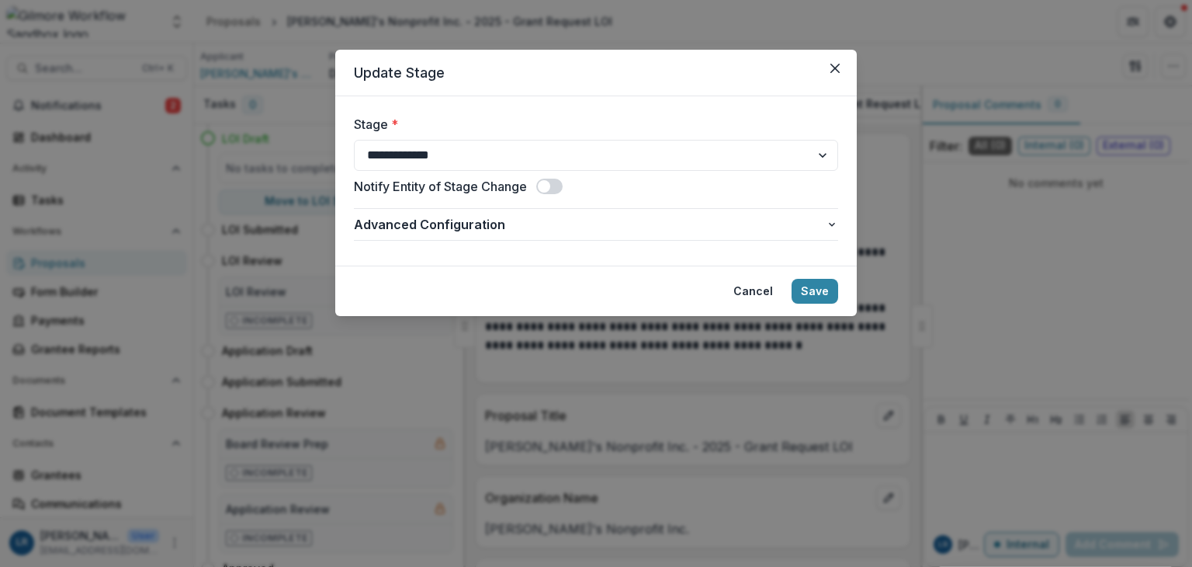
scroll to position [0, 0]
click at [811, 290] on button "Save" at bounding box center [815, 291] width 47 height 25
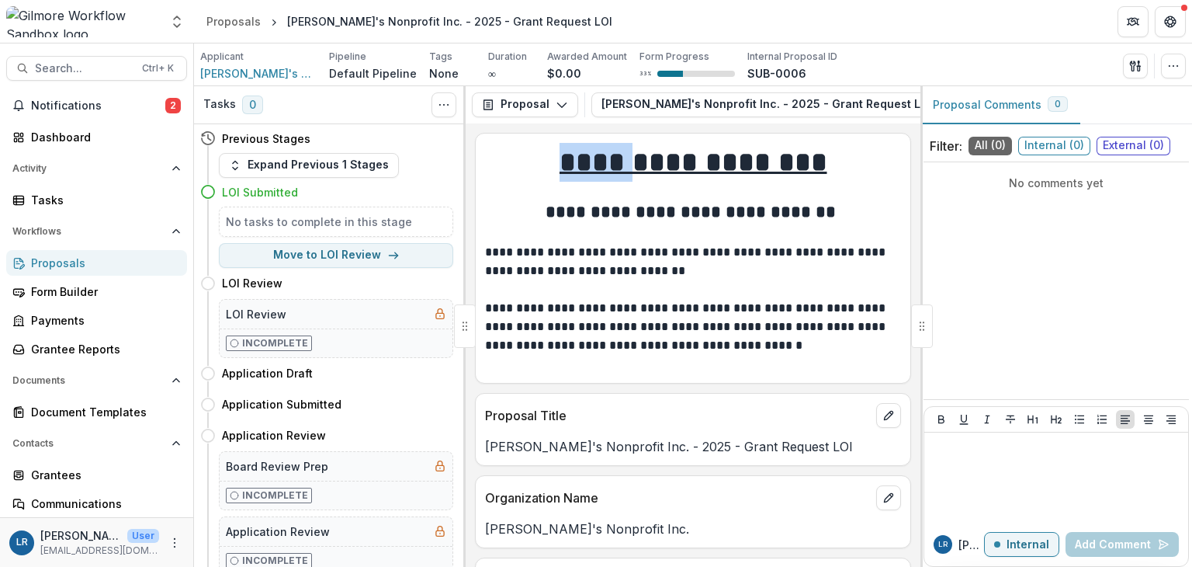
drag, startPoint x: 631, startPoint y: 125, endPoint x: 680, endPoint y: 124, distance: 48.9
click at [680, 124] on div "**********" at bounding box center [693, 326] width 455 height 481
click at [890, 180] on h1 "**********" at bounding box center [693, 162] width 416 height 39
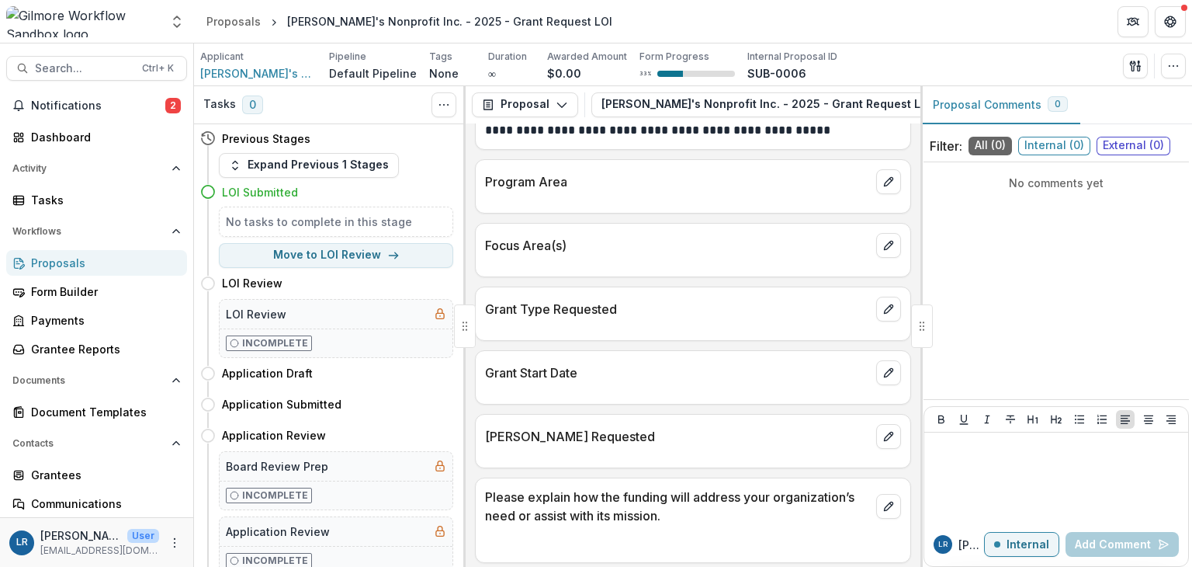
scroll to position [484, 0]
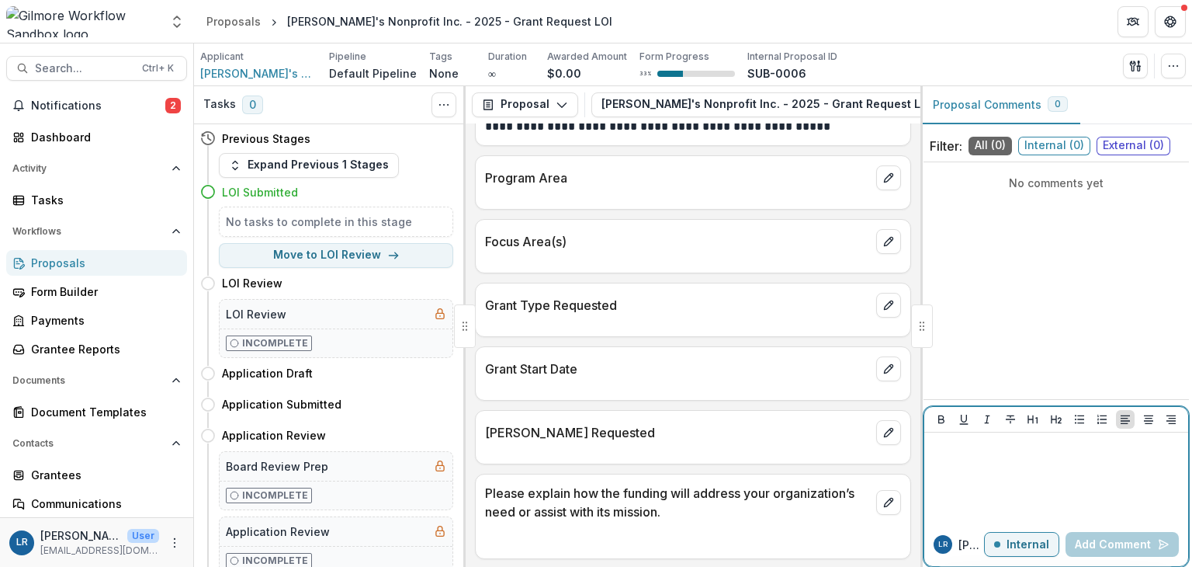
click at [1026, 546] on p "Internal" at bounding box center [1028, 544] width 43 height 13
click at [1026, 545] on p "External" at bounding box center [1027, 544] width 45 height 13
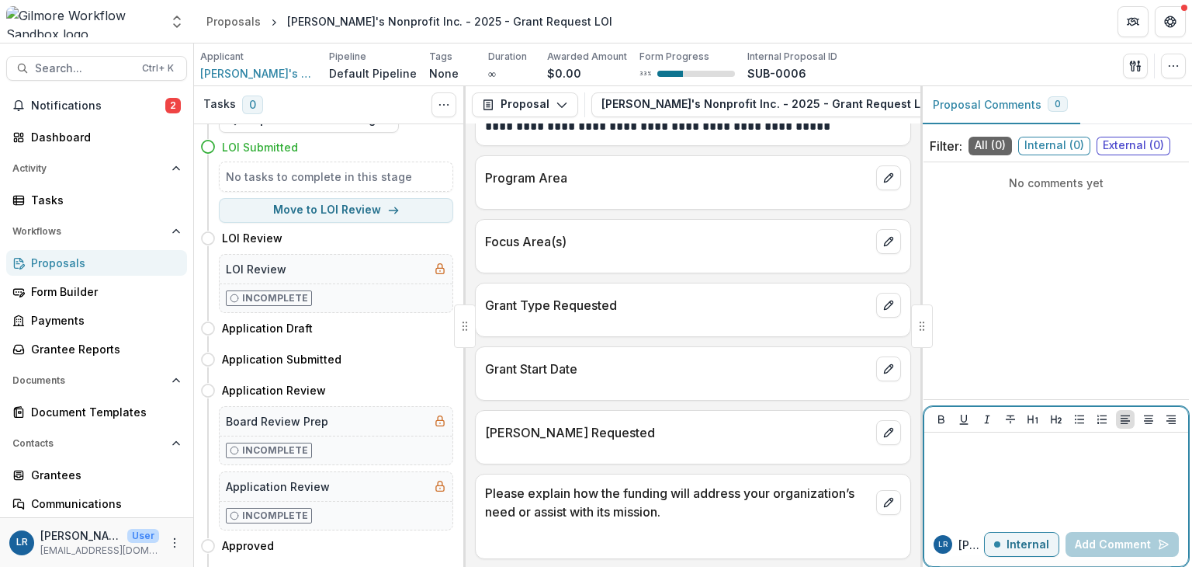
scroll to position [0, 0]
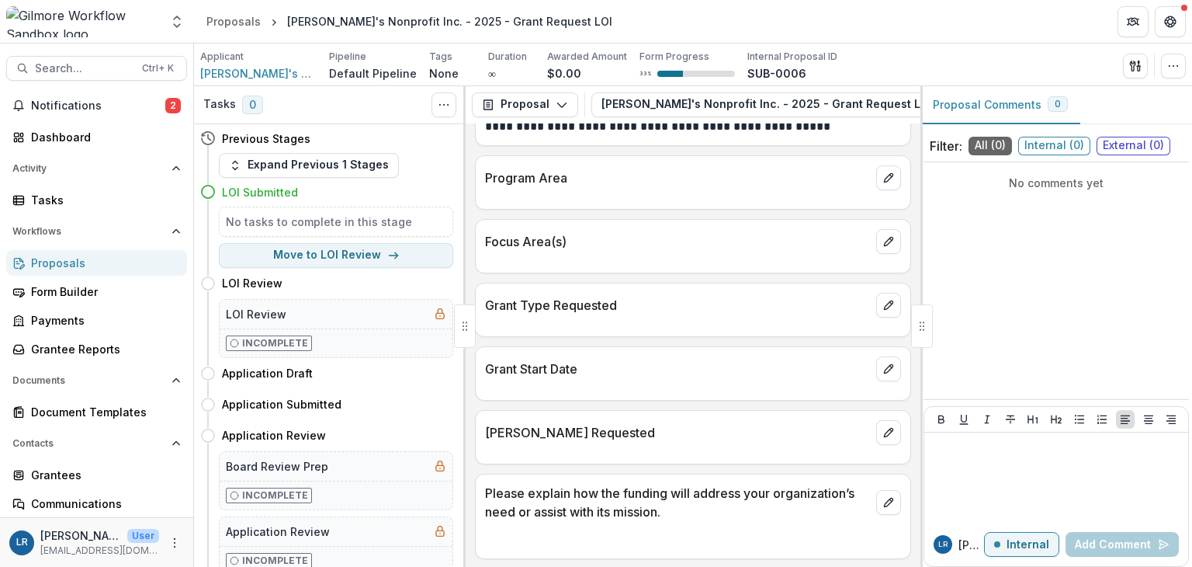
click at [446, 107] on icon "Toggle View Cancelled Tasks" at bounding box center [444, 105] width 12 height 12
click at [335, 252] on button "Move to LOI Review" at bounding box center [336, 255] width 234 height 25
select select "**********"
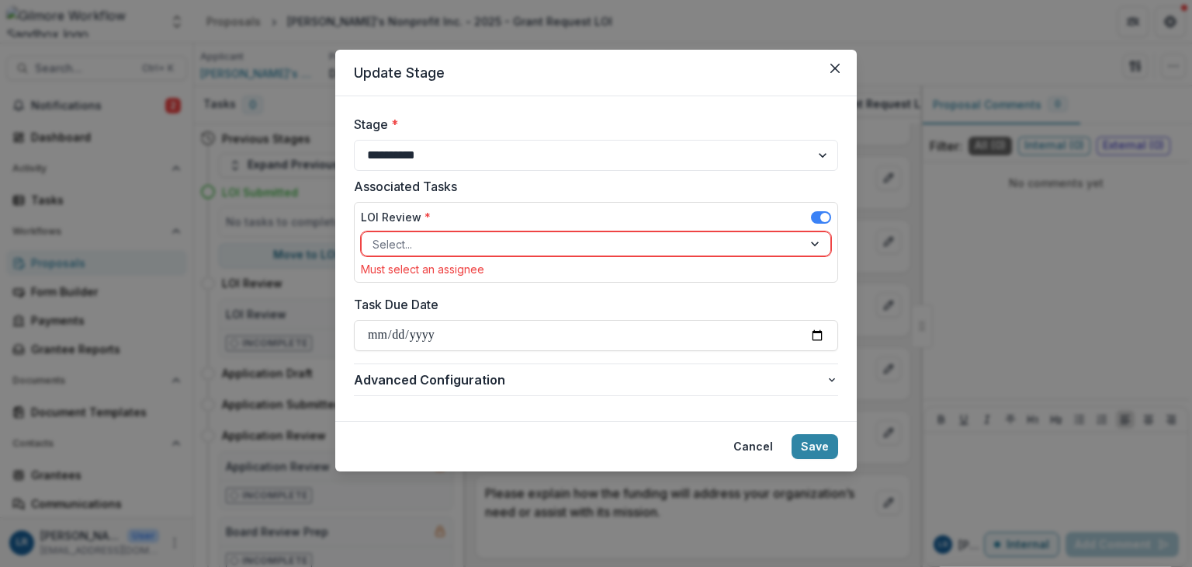
click at [814, 243] on div at bounding box center [817, 243] width 28 height 23
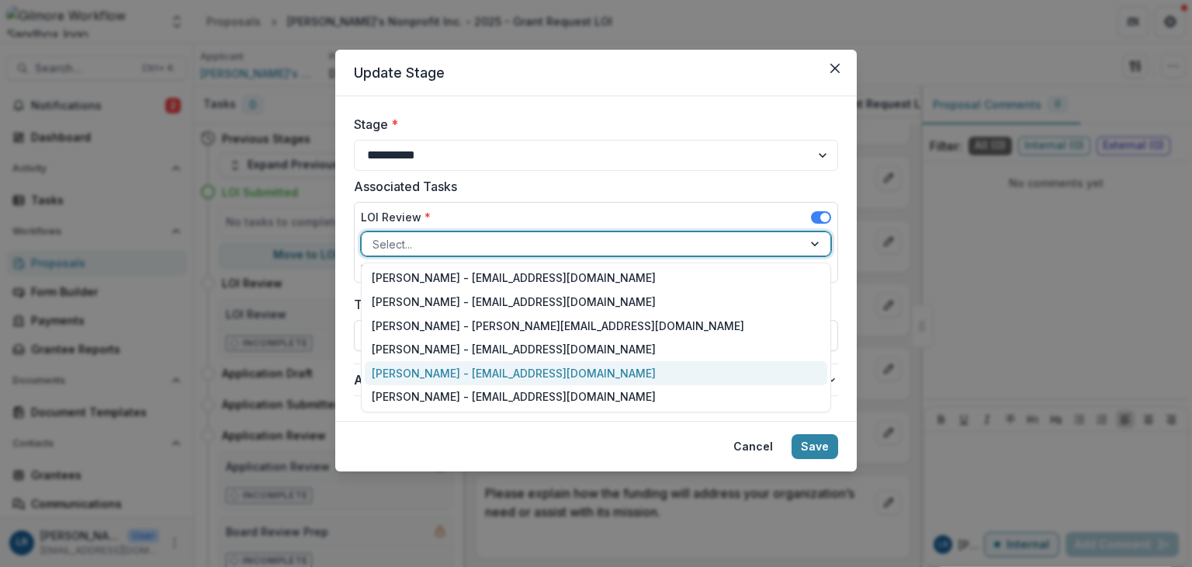
click at [472, 367] on div "[PERSON_NAME] - [EMAIL_ADDRESS][DOMAIN_NAME]" at bounding box center [596, 373] width 463 height 24
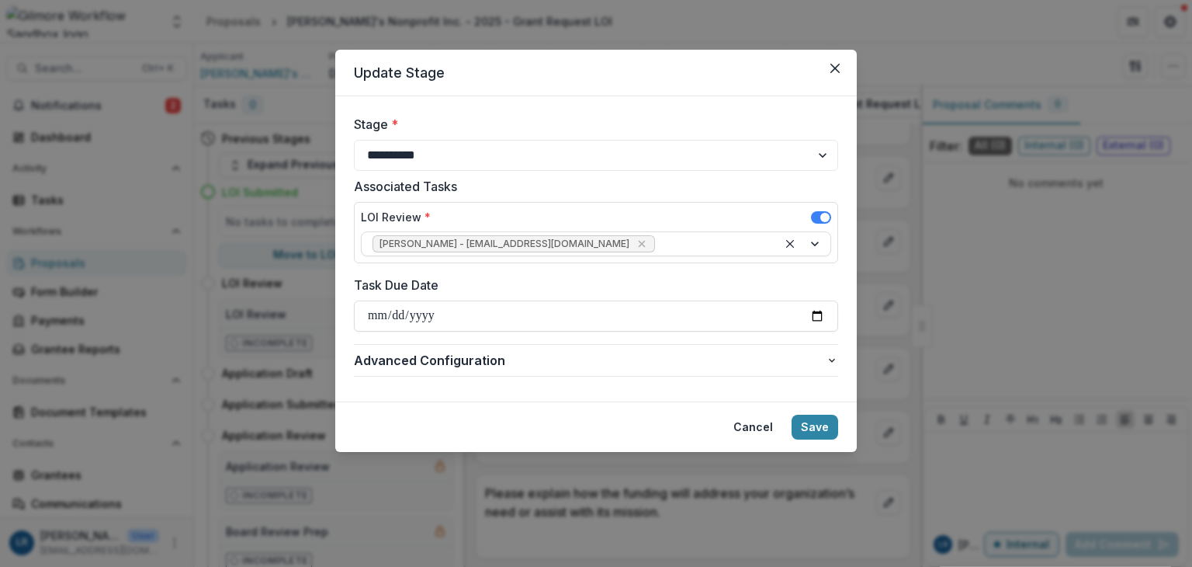
click at [825, 432] on button "Save" at bounding box center [815, 427] width 47 height 25
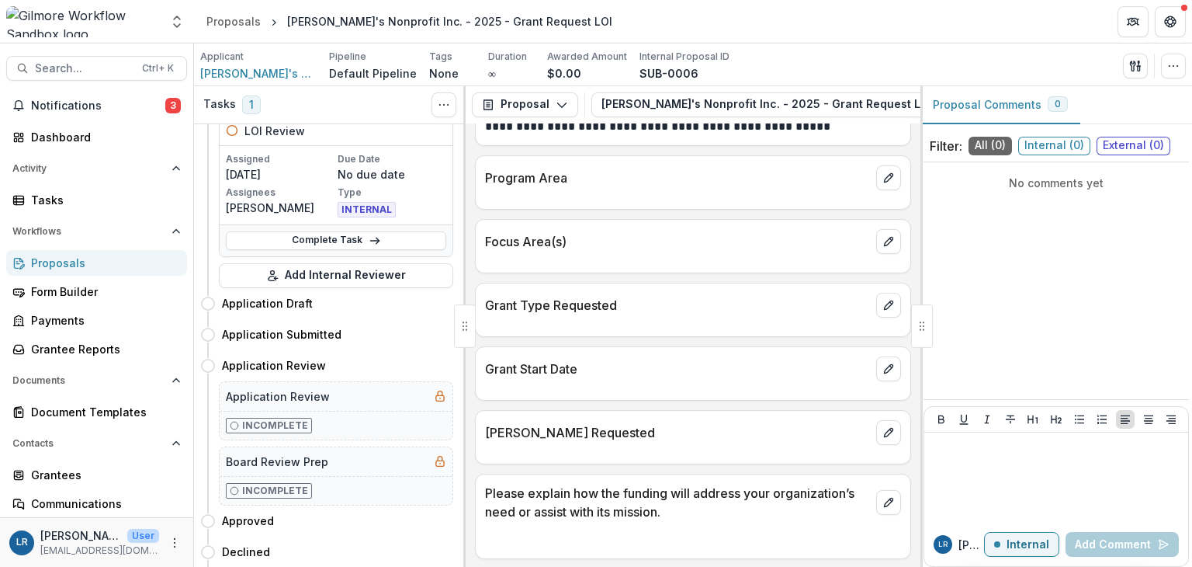
scroll to position [78, 0]
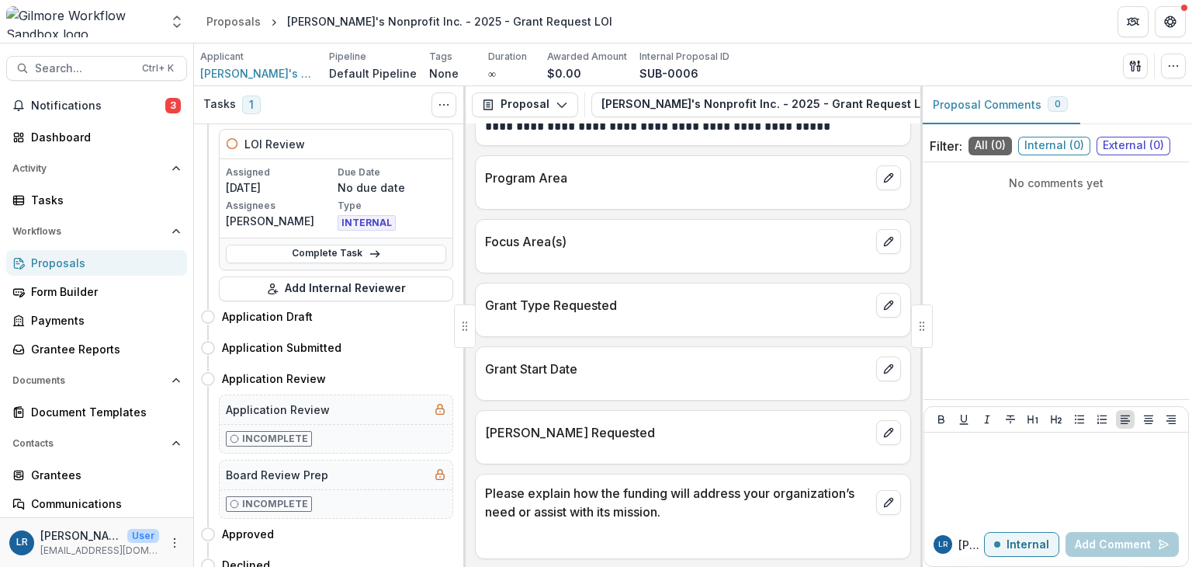
click at [332, 248] on link "Complete Task" at bounding box center [336, 254] width 220 height 19
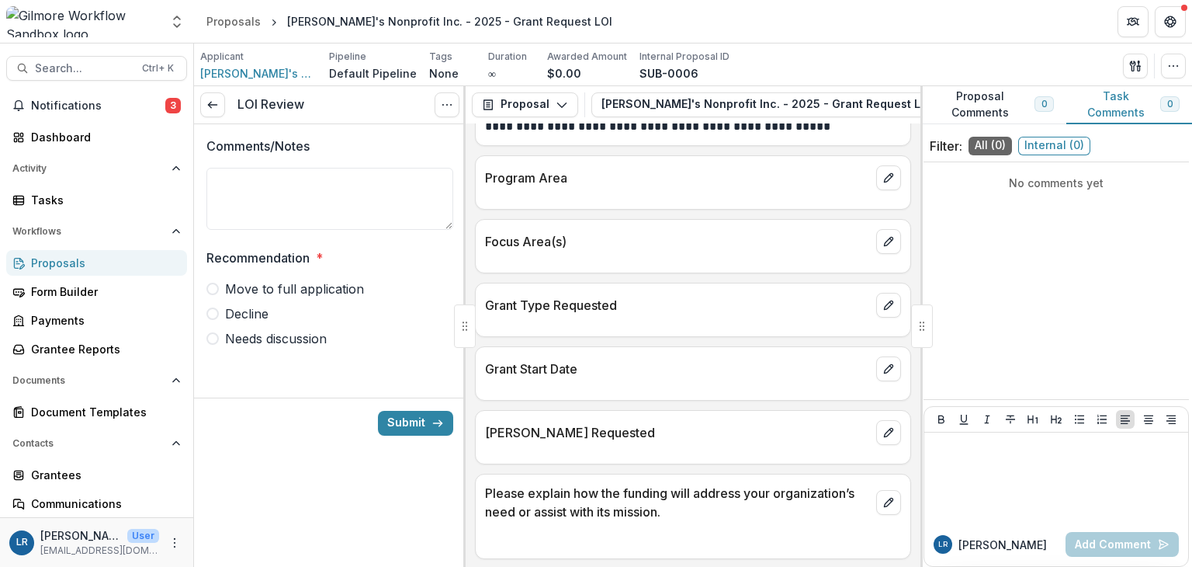
click at [289, 187] on textarea "Comments/Notes" at bounding box center [330, 199] width 247 height 62
click at [215, 99] on icon at bounding box center [213, 105] width 12 height 12
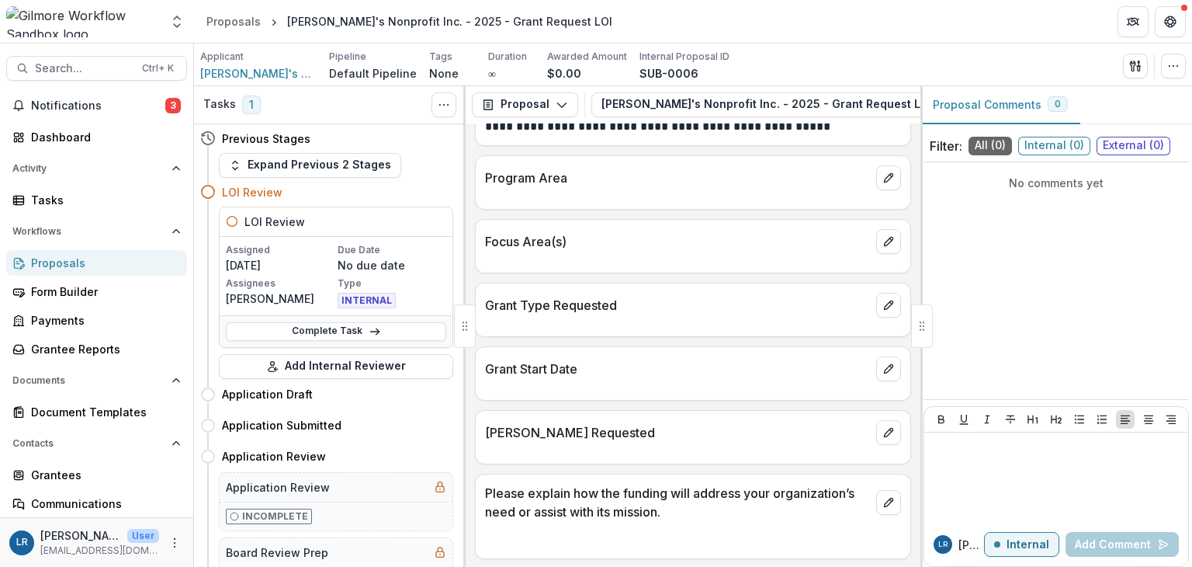
click at [322, 330] on link "Complete Task" at bounding box center [336, 331] width 220 height 19
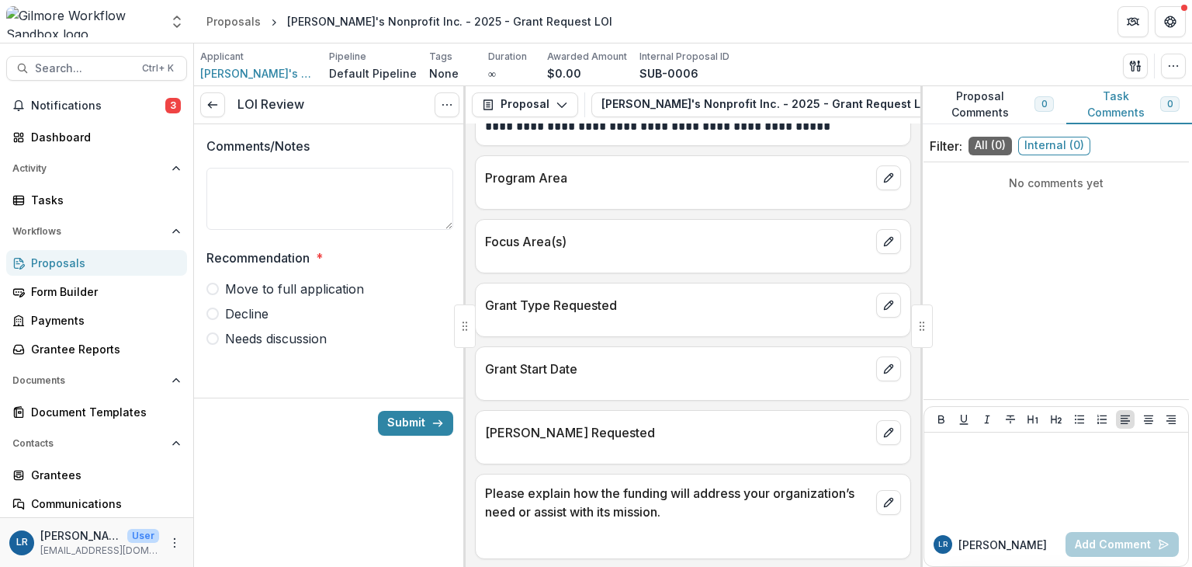
click at [218, 109] on icon at bounding box center [213, 105] width 12 height 12
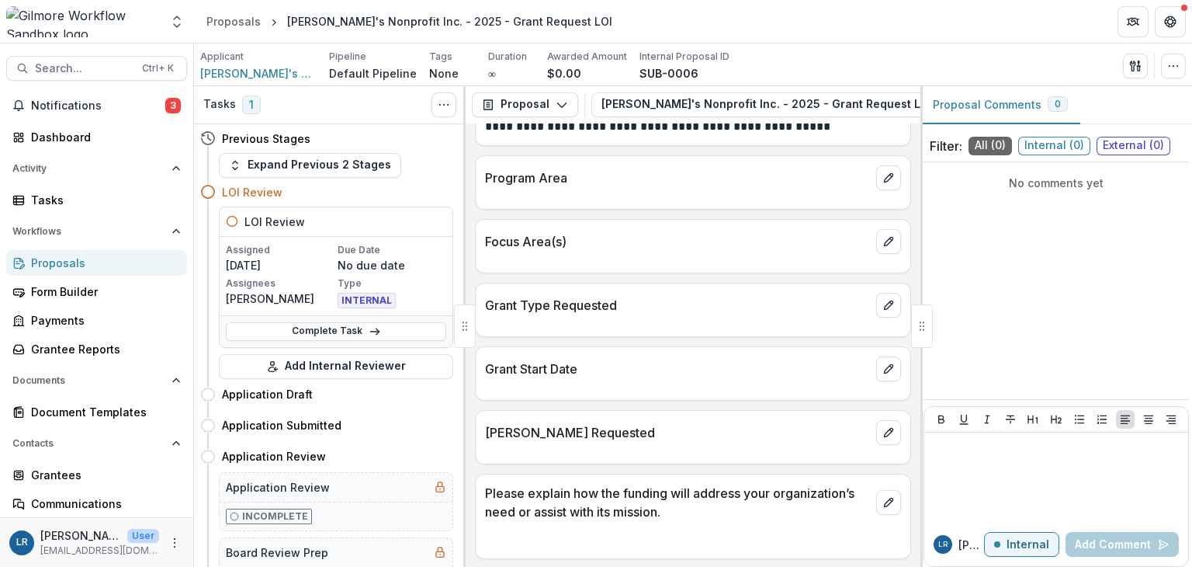
click at [237, 165] on icon "button" at bounding box center [235, 165] width 12 height 12
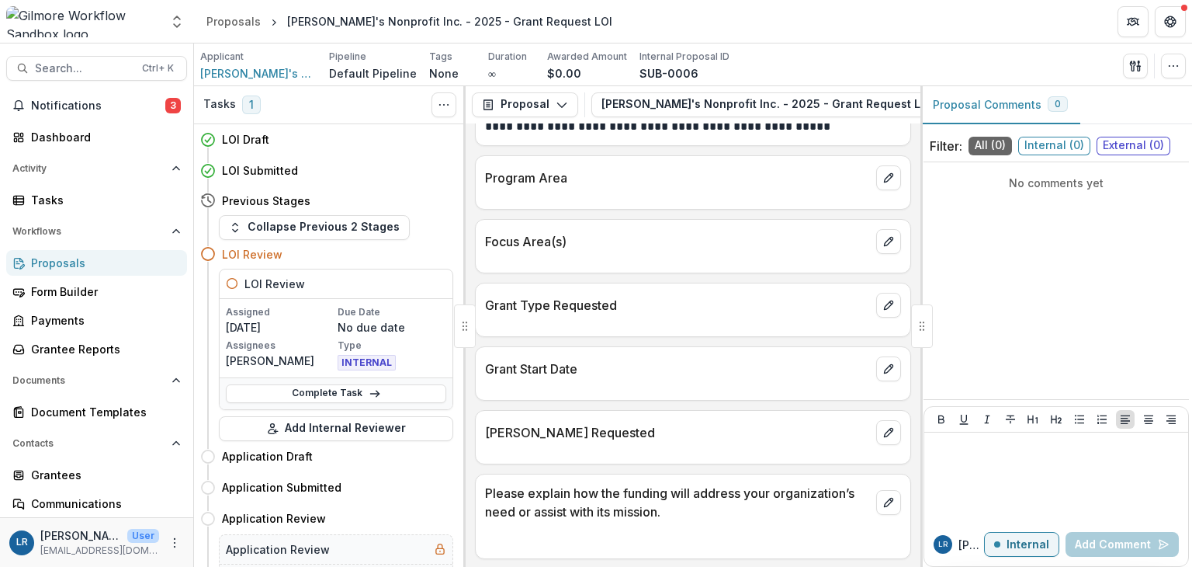
click at [208, 136] on icon at bounding box center [208, 140] width 16 height 16
click at [452, 100] on button "Toggle View Cancelled Tasks" at bounding box center [444, 104] width 25 height 25
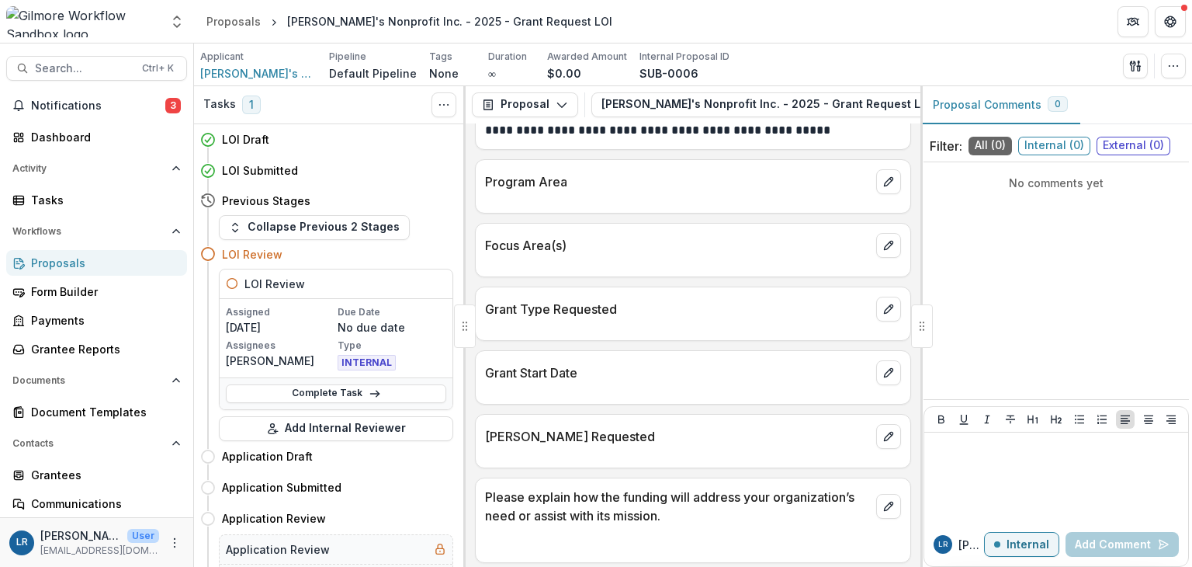
scroll to position [484, 0]
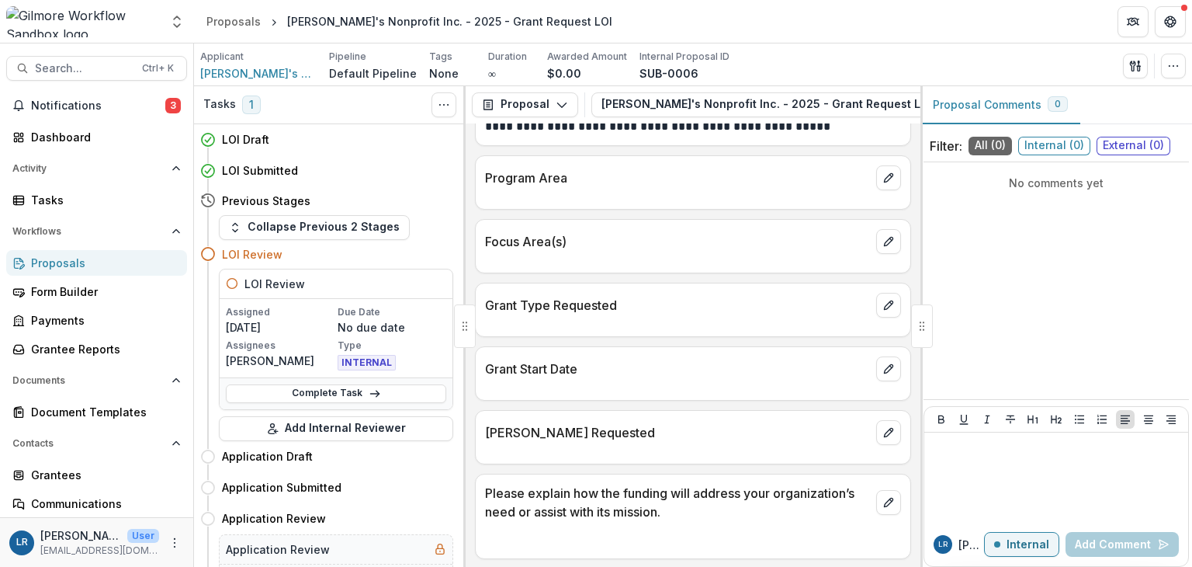
click at [379, 392] on link "Complete Task" at bounding box center [336, 393] width 220 height 19
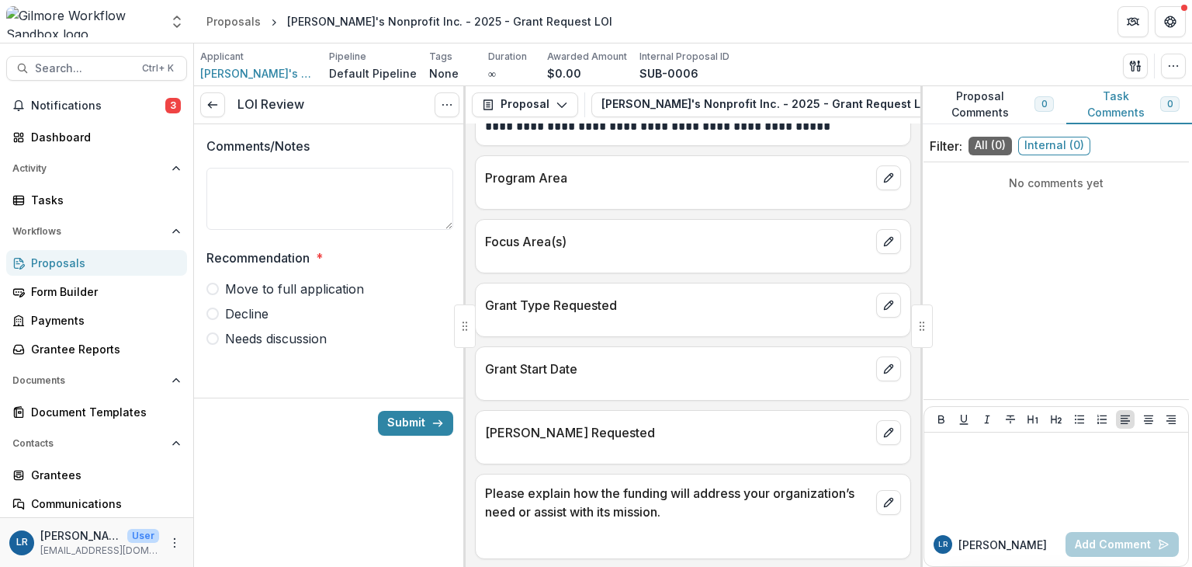
click at [212, 99] on icon at bounding box center [213, 105] width 12 height 12
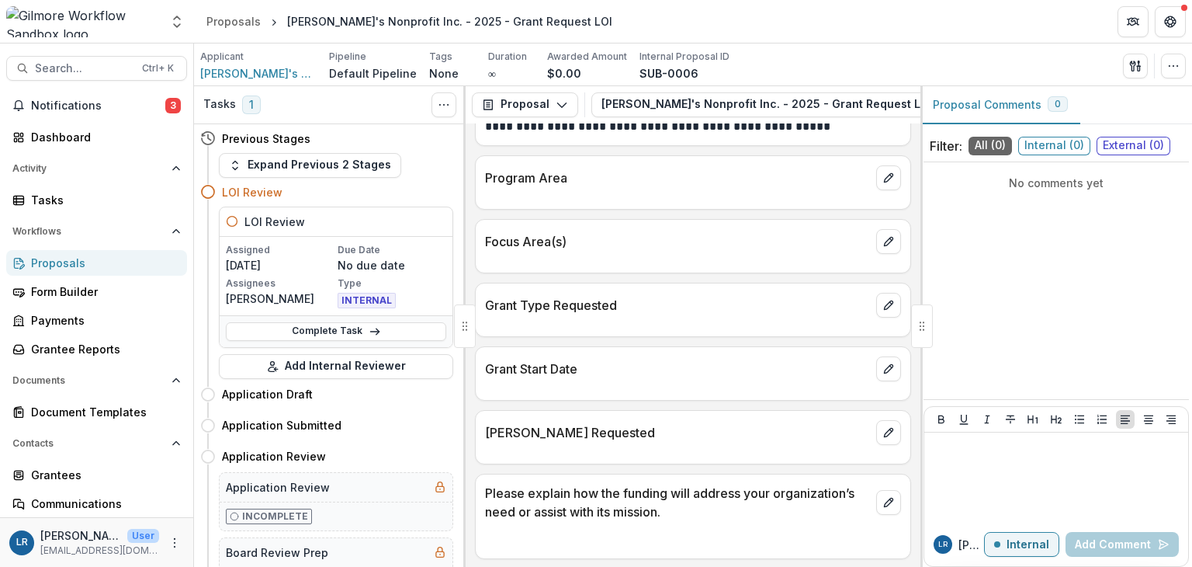
click at [236, 163] on icon "button" at bounding box center [235, 165] width 12 height 12
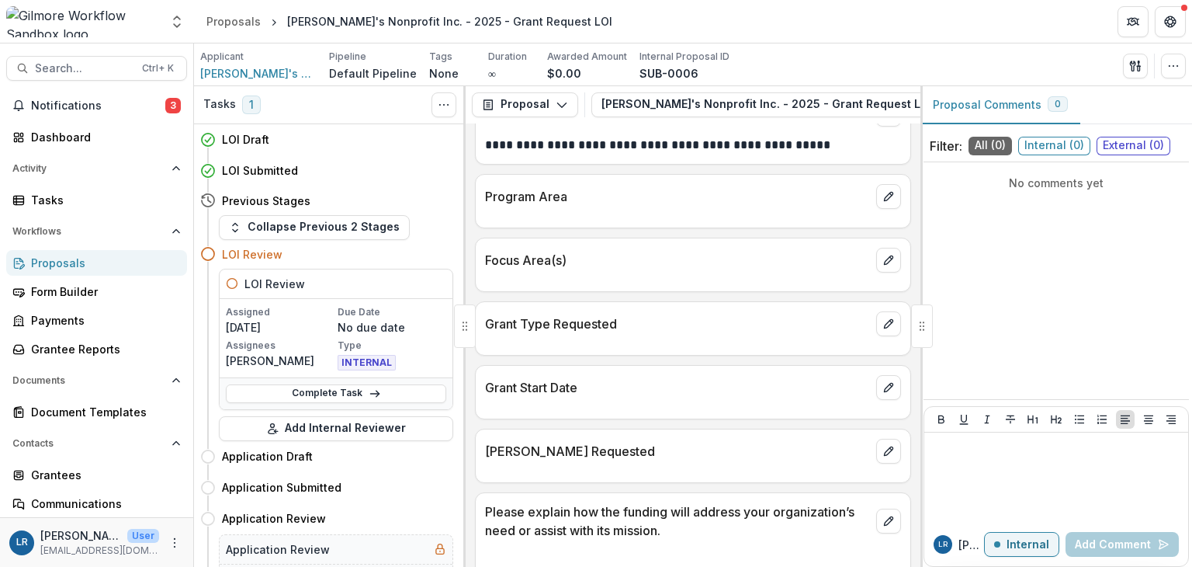
scroll to position [484, 0]
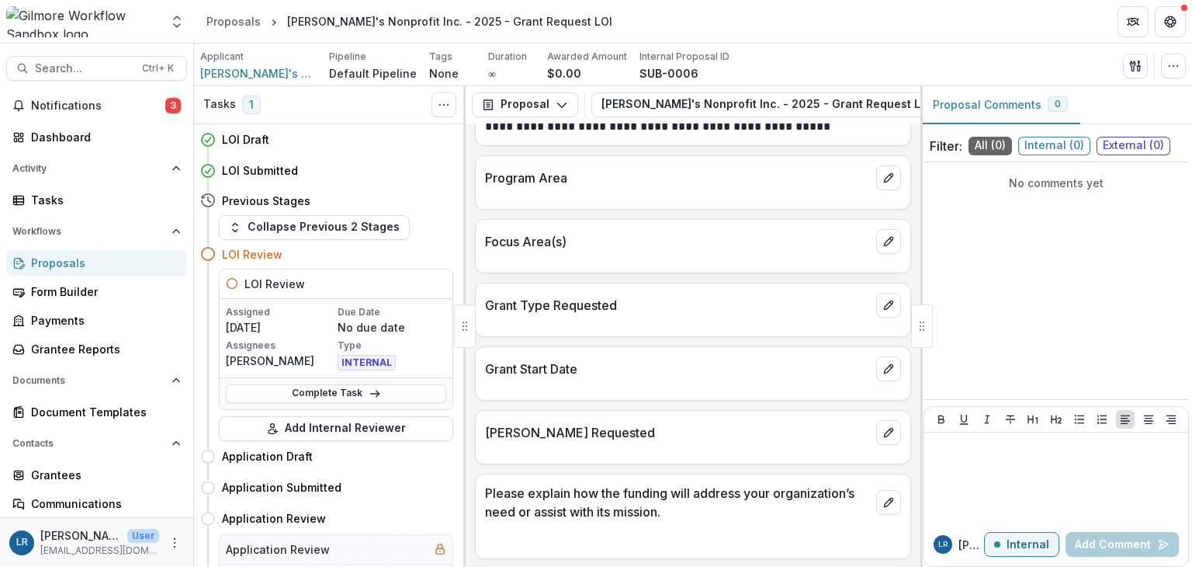
click at [345, 426] on button "Add Internal Reviewer" at bounding box center [336, 428] width 234 height 25
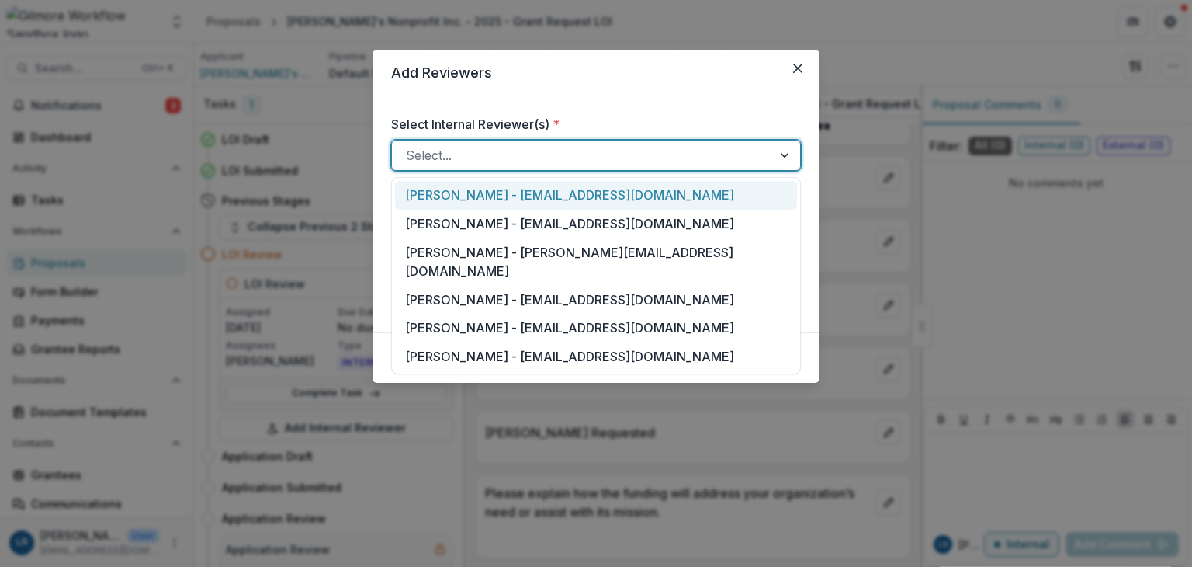
click at [794, 154] on div at bounding box center [786, 156] width 28 height 30
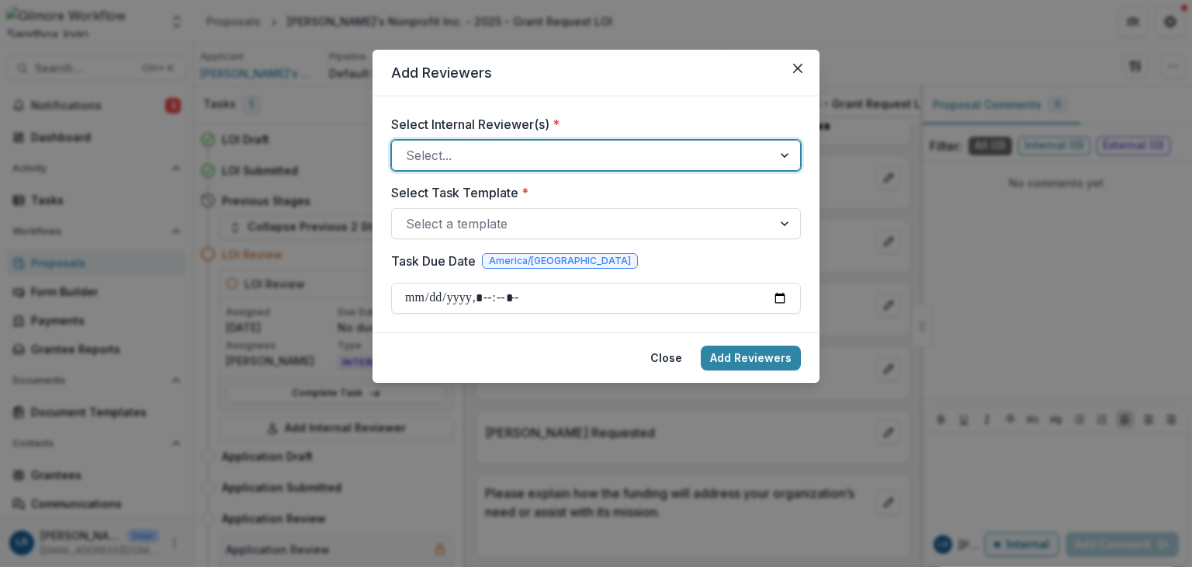
click at [794, 154] on div at bounding box center [786, 156] width 28 height 30
click at [785, 222] on div at bounding box center [786, 224] width 28 height 30
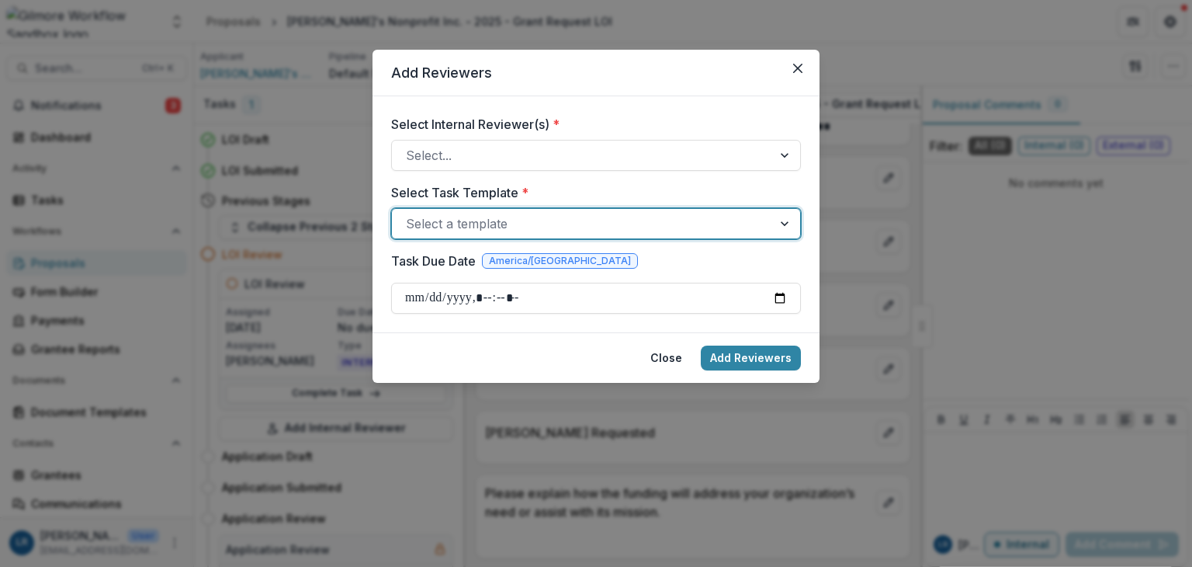
click at [787, 222] on div at bounding box center [786, 224] width 28 height 30
click at [671, 355] on button "Close" at bounding box center [666, 357] width 50 height 25
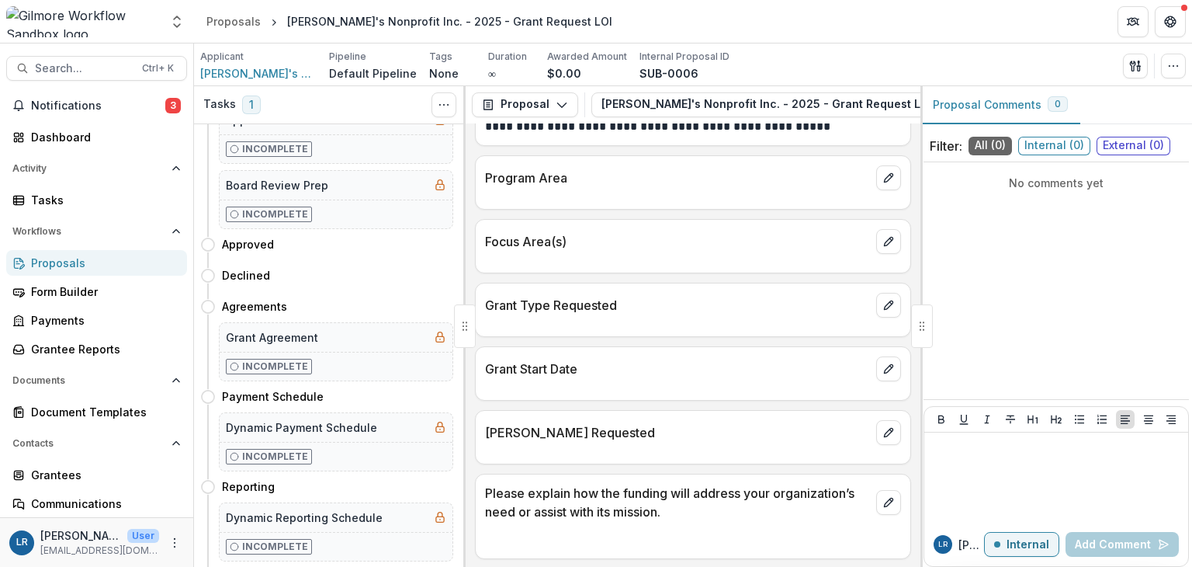
scroll to position [450, 0]
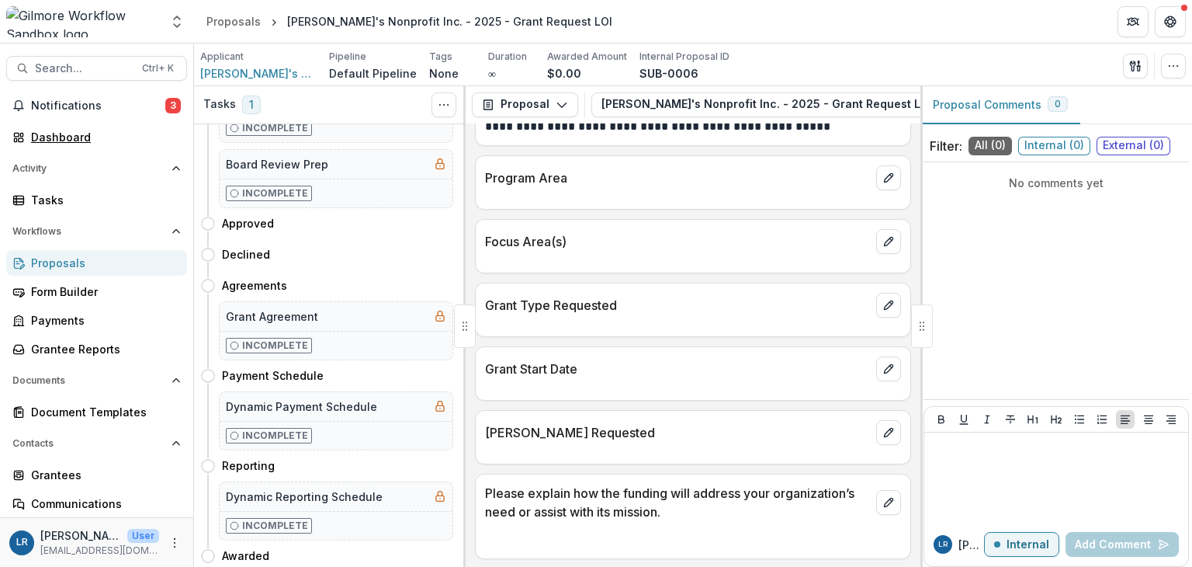
click at [65, 134] on div "Dashboard" at bounding box center [103, 137] width 144 height 16
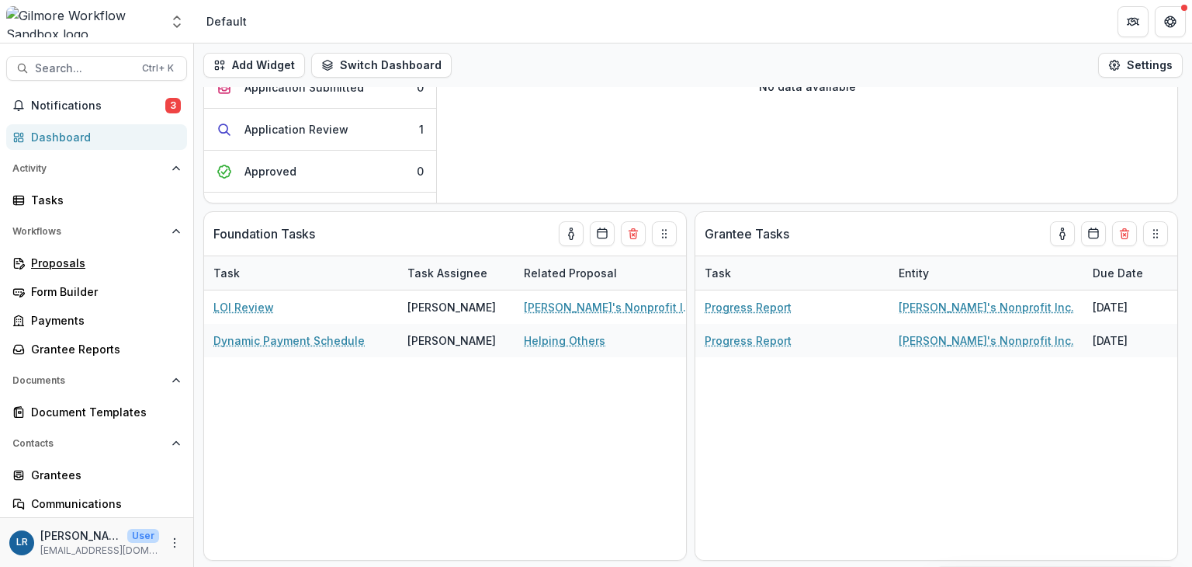
click at [65, 262] on div "Proposals" at bounding box center [103, 263] width 144 height 16
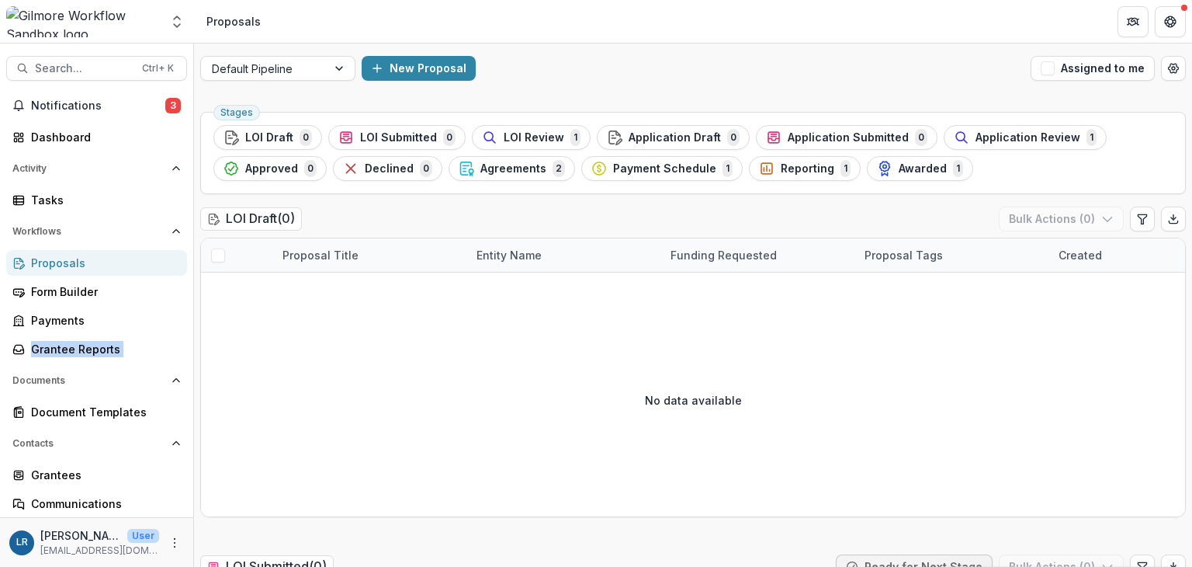
drag, startPoint x: 188, startPoint y: 323, endPoint x: 189, endPoint y: 384, distance: 60.6
click at [189, 384] on div "Search... Ctrl + K Notifications 3 Dashboard Activity Tasks Workflows Proposals…" at bounding box center [97, 304] width 194 height 523
click at [77, 348] on div "Grantee Reports" at bounding box center [103, 349] width 144 height 16
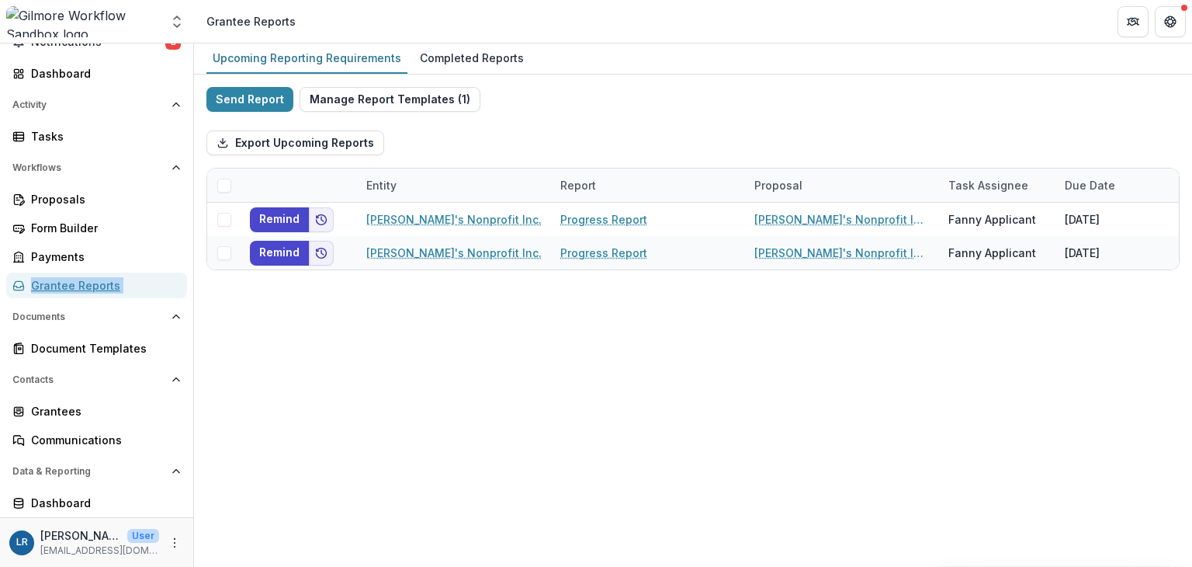
scroll to position [90, 0]
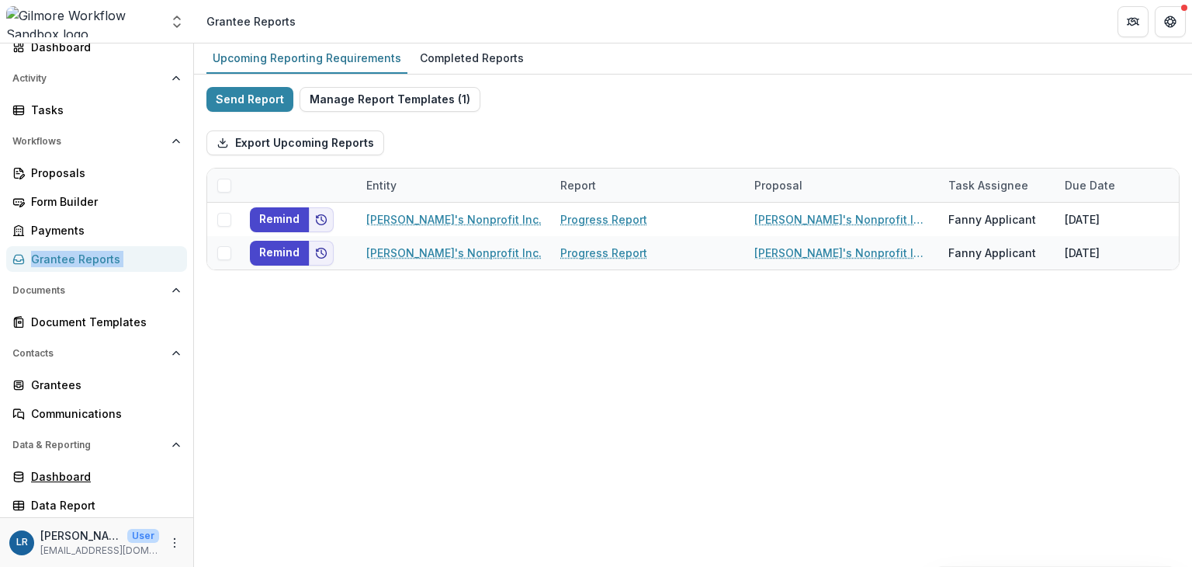
click at [66, 476] on div "Dashboard" at bounding box center [103, 476] width 144 height 16
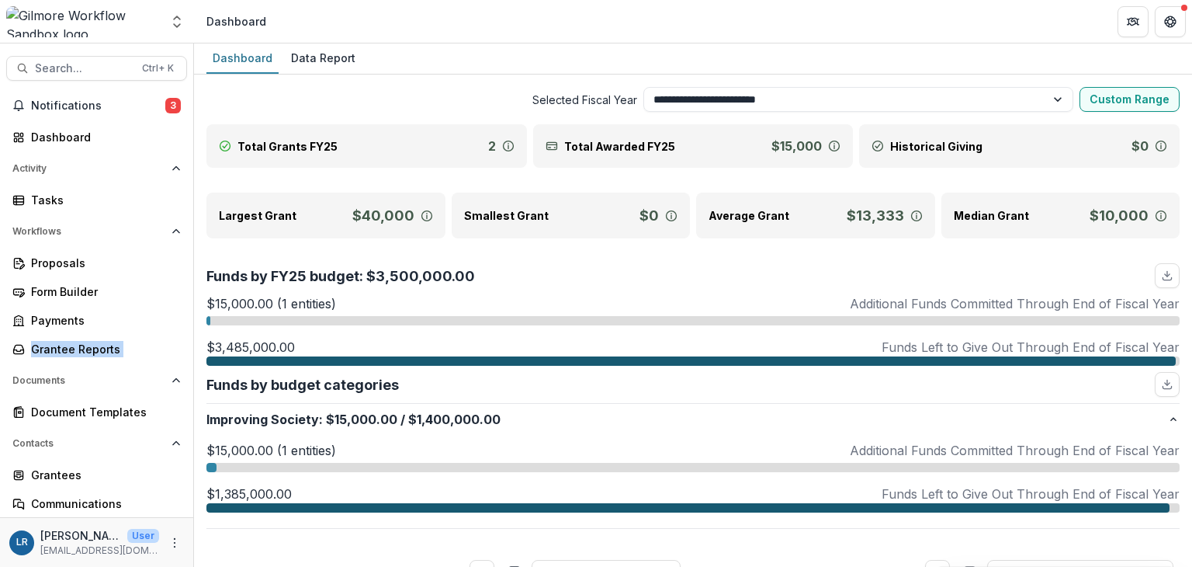
click at [330, 55] on div "Data Report" at bounding box center [323, 58] width 77 height 23
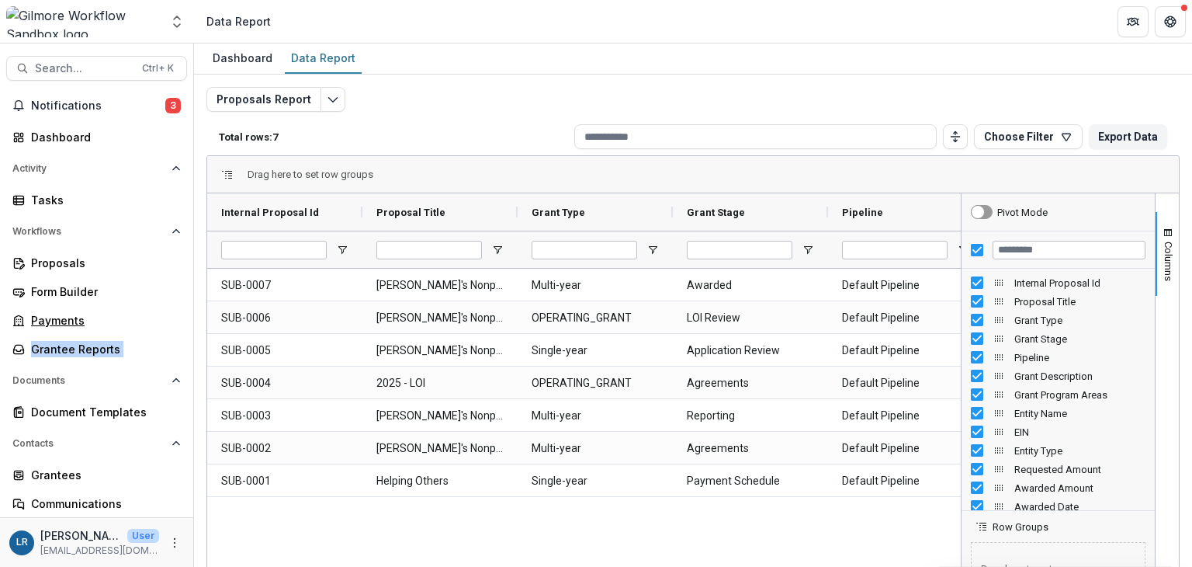
click at [48, 317] on div "Payments" at bounding box center [103, 320] width 144 height 16
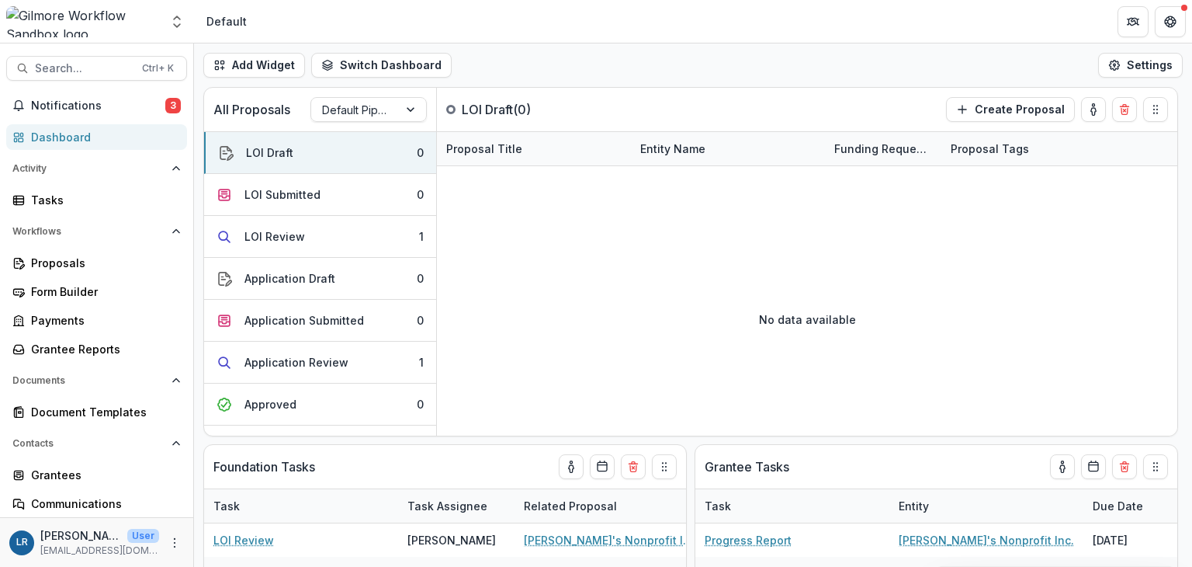
click at [175, 541] on icon "More" at bounding box center [174, 542] width 12 height 12
click at [217, 538] on button "Logout" at bounding box center [273, 535] width 166 height 26
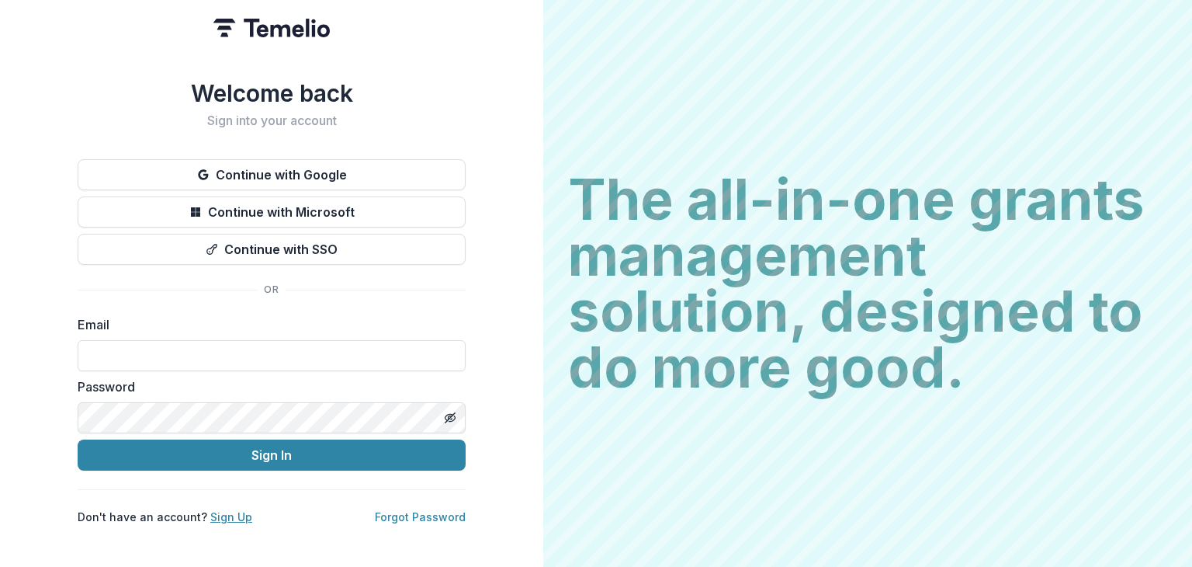
click at [234, 516] on link "Sign Up" at bounding box center [231, 516] width 42 height 13
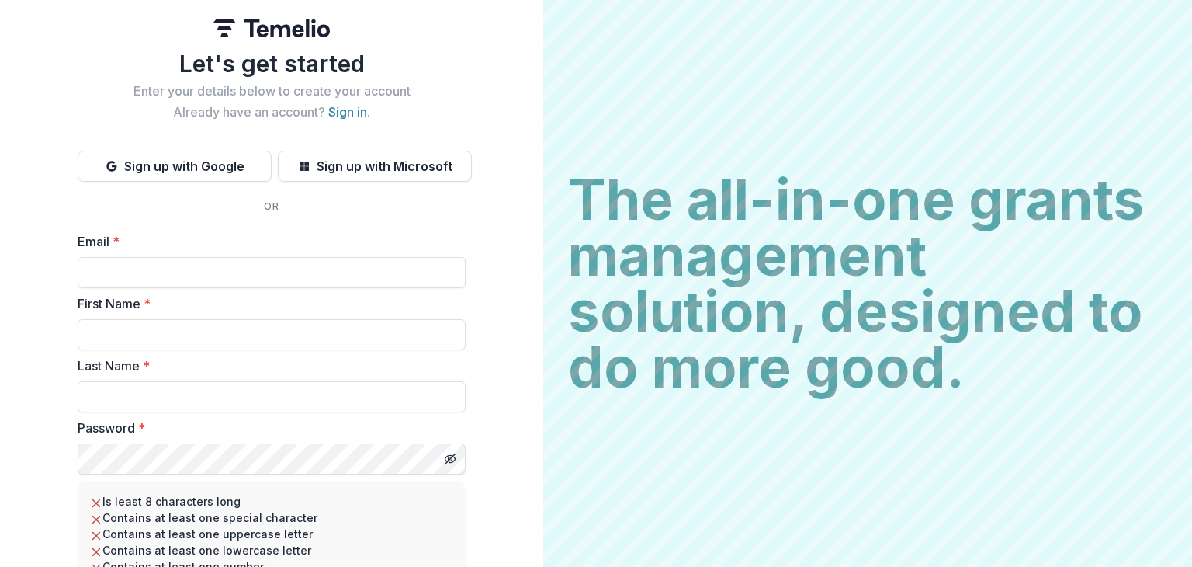
click at [193, 273] on input "Email *" at bounding box center [272, 272] width 388 height 31
type input "**********"
click at [210, 336] on input "First Name *" at bounding box center [272, 334] width 388 height 31
type input "*******"
type input "*********"
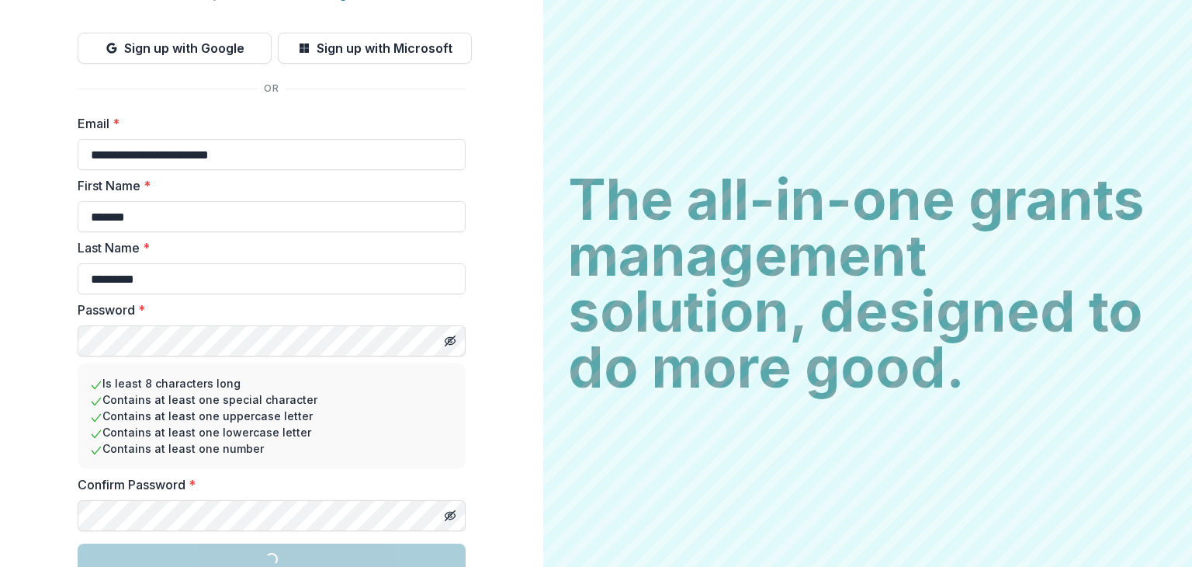
scroll to position [138, 0]
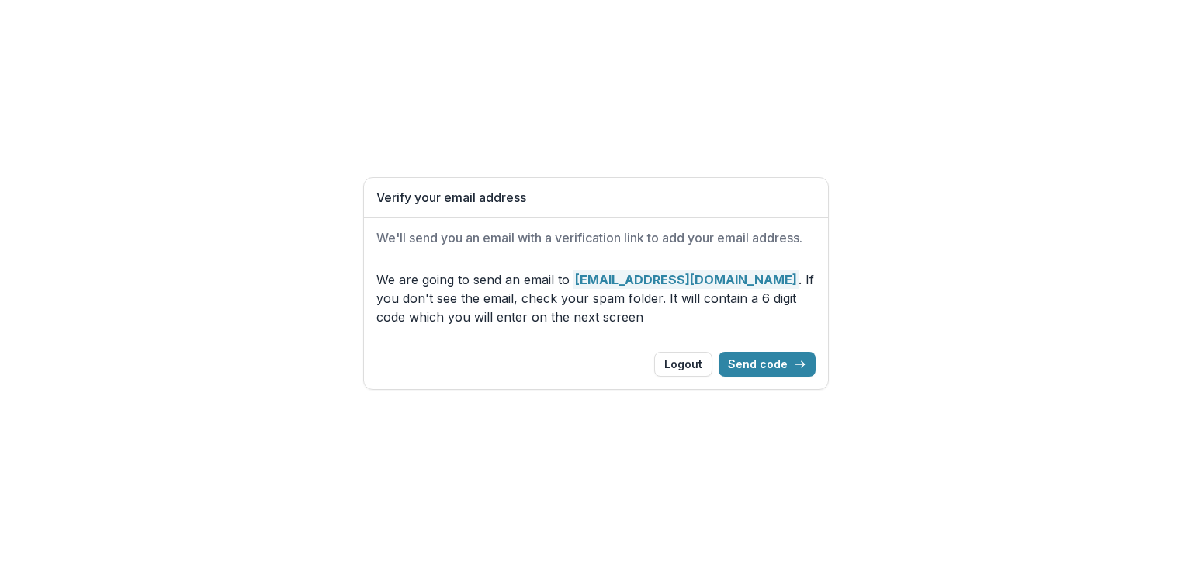
click at [783, 363] on button "Send code" at bounding box center [767, 364] width 97 height 25
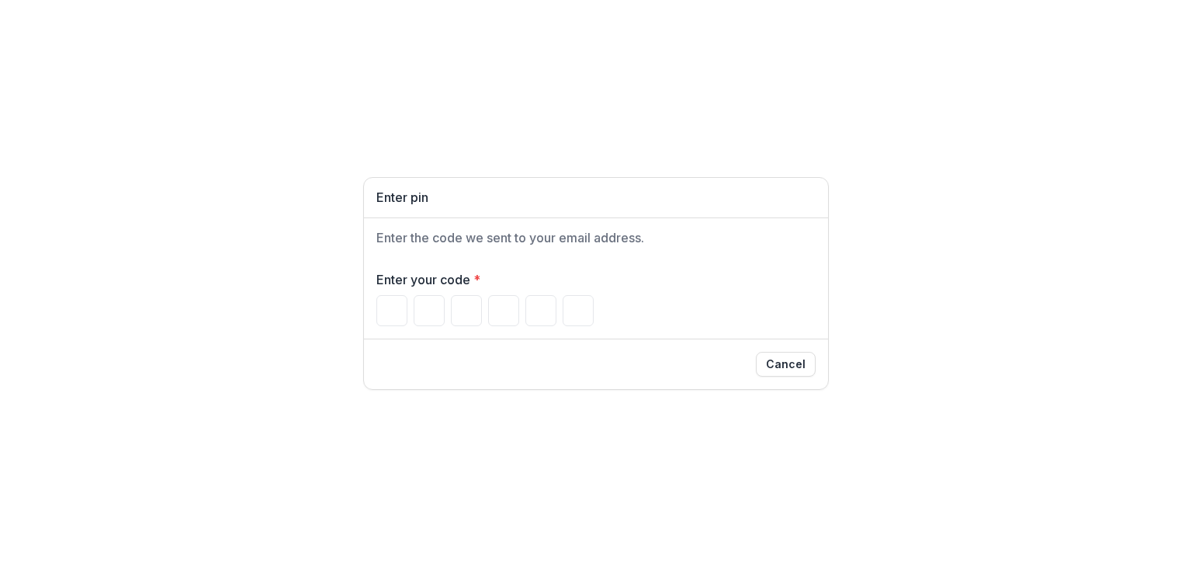
type input "*"
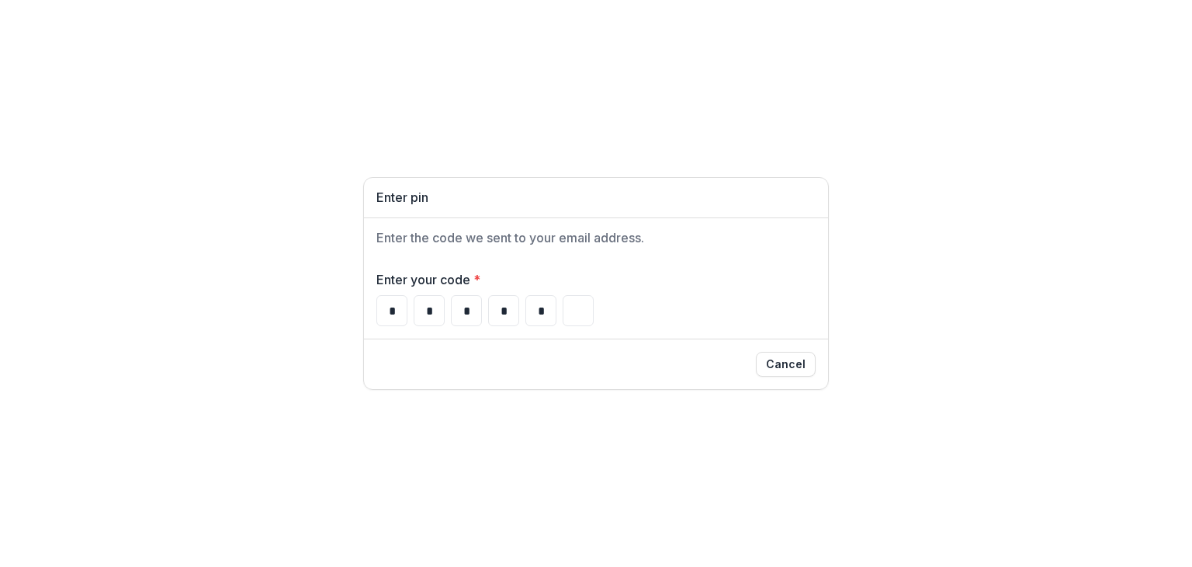
type input "*"
